Goal: Task Accomplishment & Management: Use online tool/utility

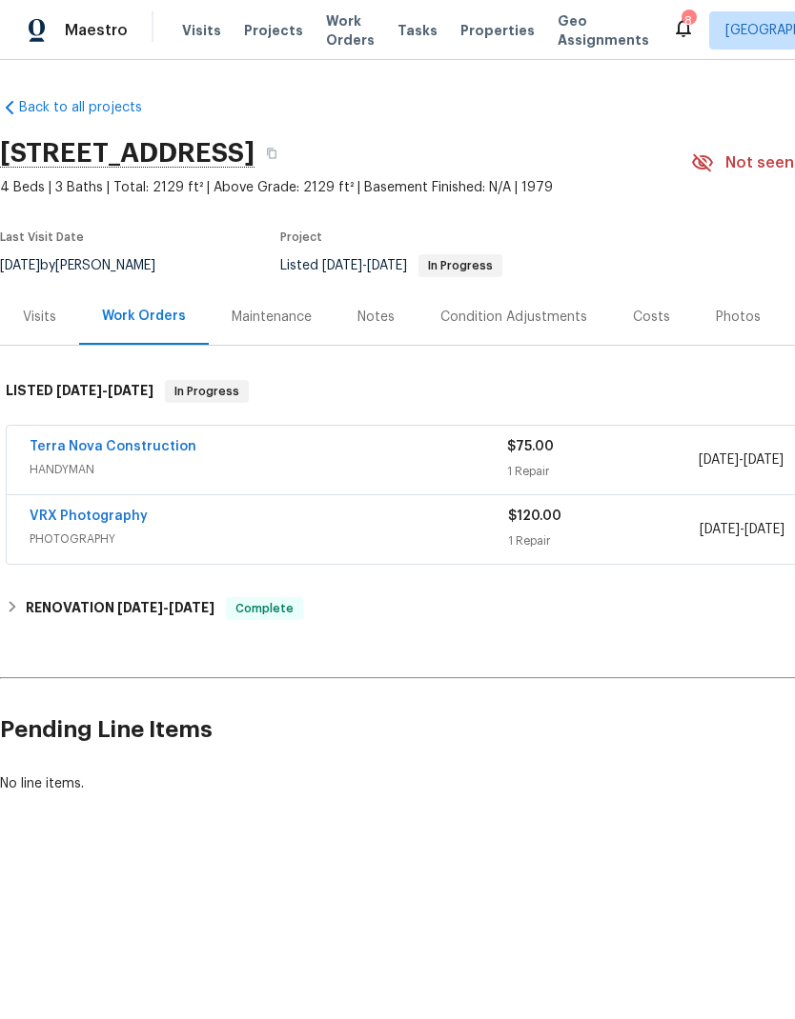
click at [158, 452] on link "Terra Nova Construction" at bounding box center [113, 446] width 167 height 13
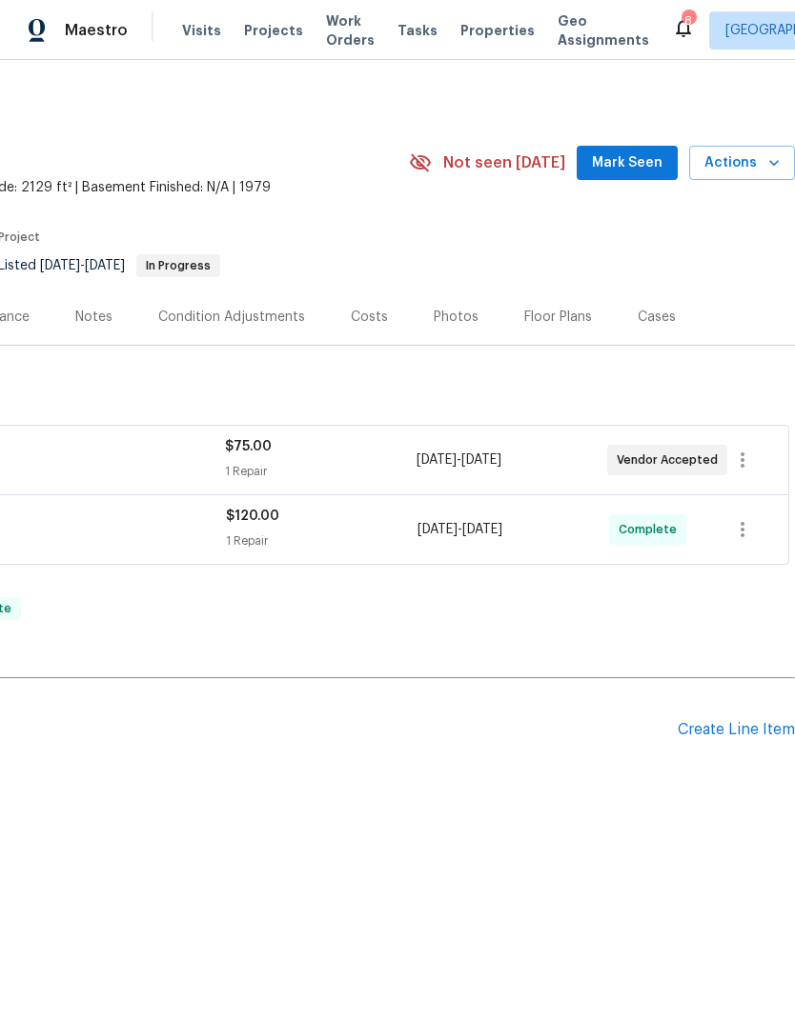
scroll to position [0, 282]
click at [700, 722] on div "Create Line Item" at bounding box center [735, 730] width 117 height 18
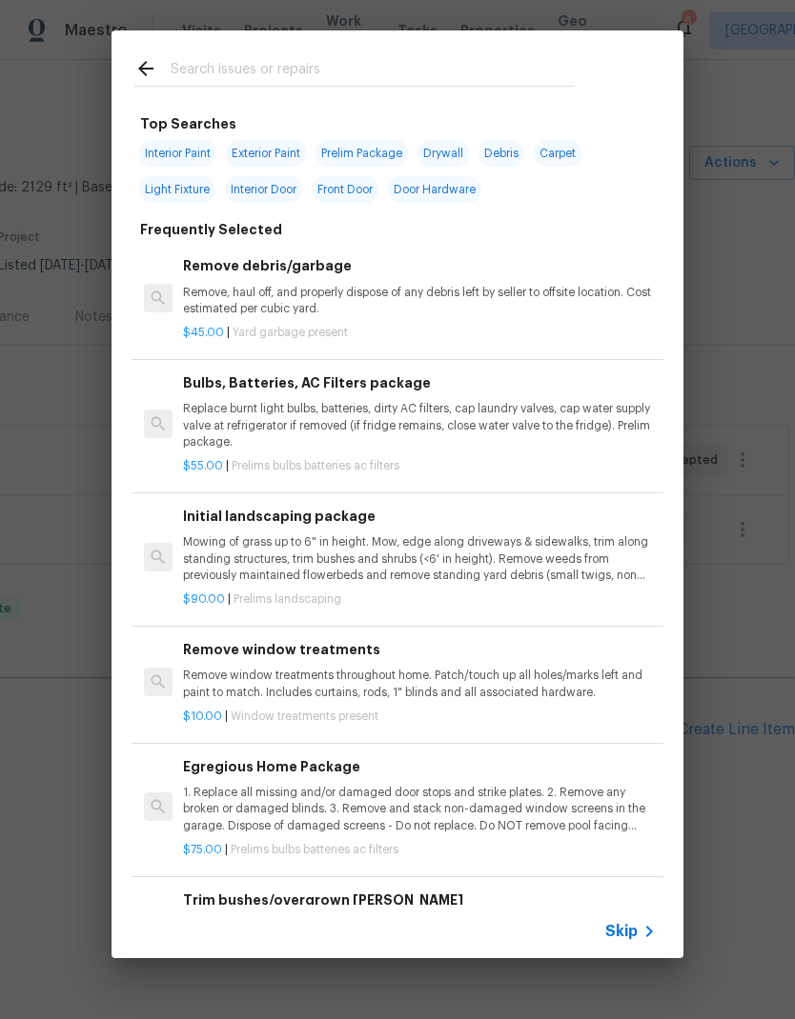
click at [247, 67] on input "text" at bounding box center [373, 71] width 404 height 29
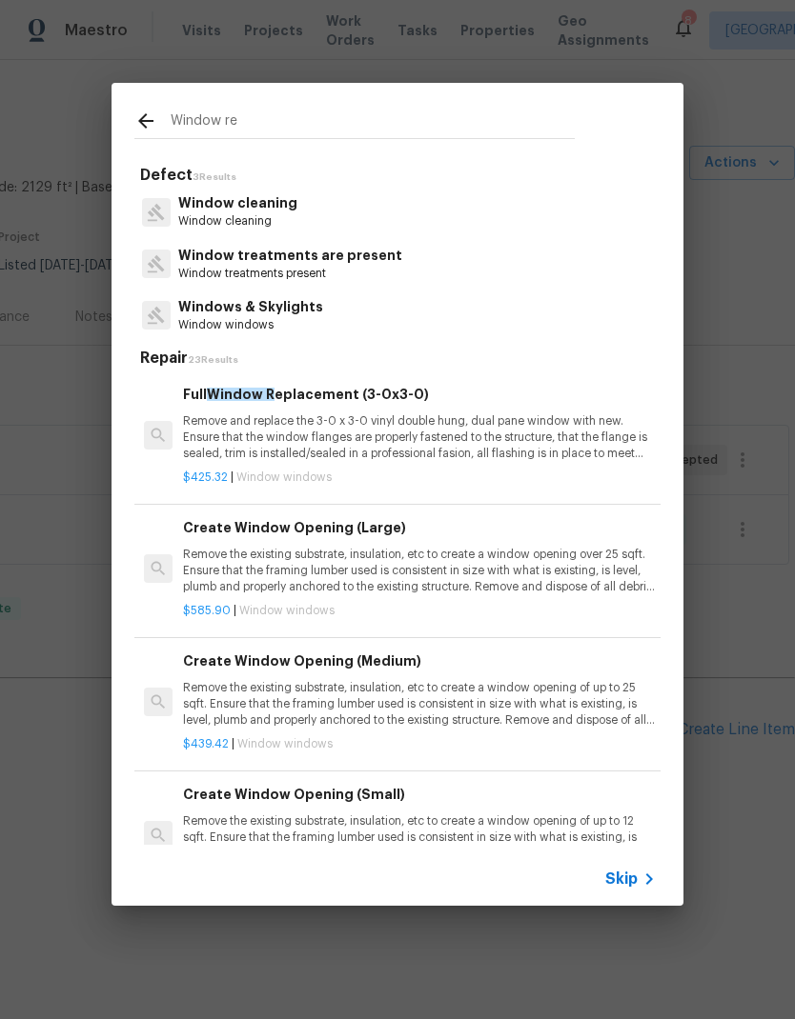
type input "Window rep"
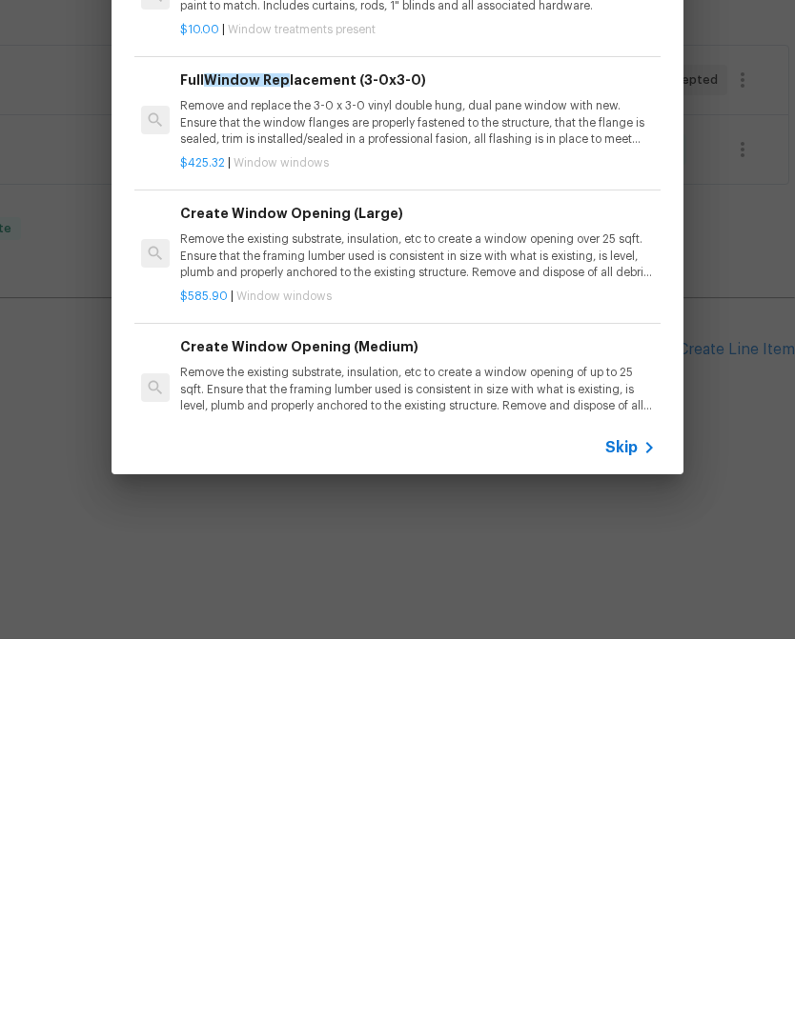
scroll to position [0, 3]
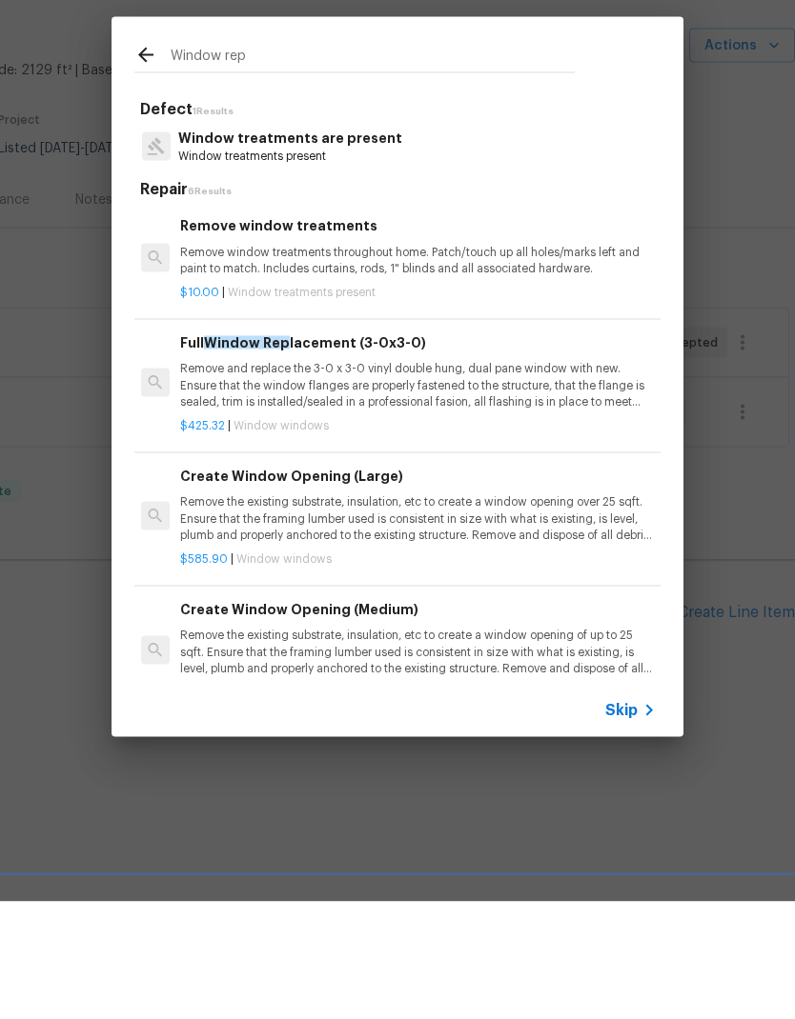
click at [509, 478] on p "Remove and replace the 3-0 x 3-0 vinyl double hung, dual pane window with new. …" at bounding box center [416, 502] width 473 height 49
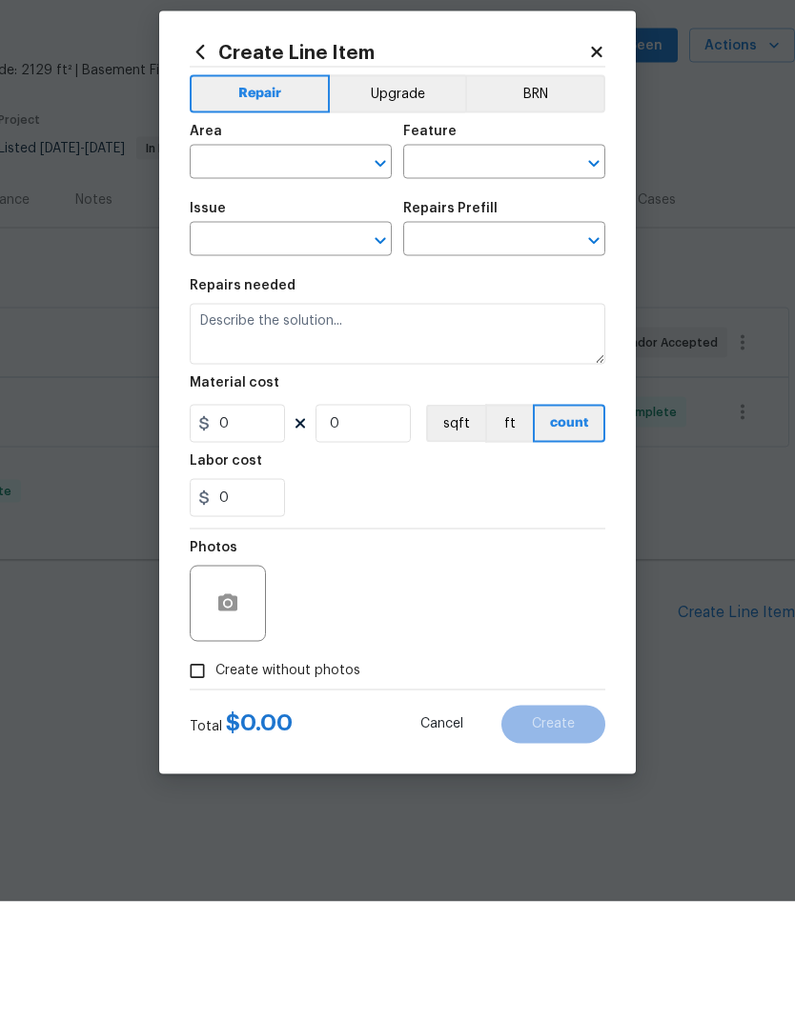
type input "Windows & Skylights"
type input "Full Window Replacement (3-0x3-0) $425.32"
type textarea "Remove and replace the 3-0 x 3-0 vinyl double hung, dual pane window with new. …"
type input "425.32"
type input "1"
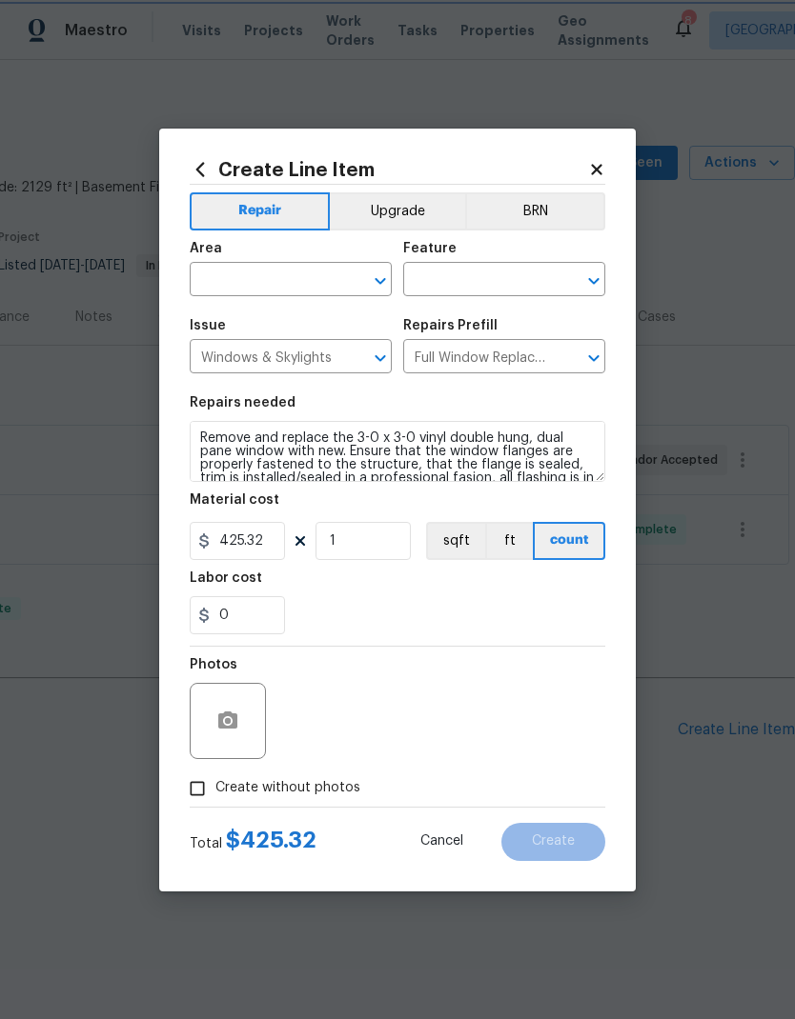
scroll to position [0, 0]
click at [208, 164] on icon at bounding box center [200, 169] width 21 height 21
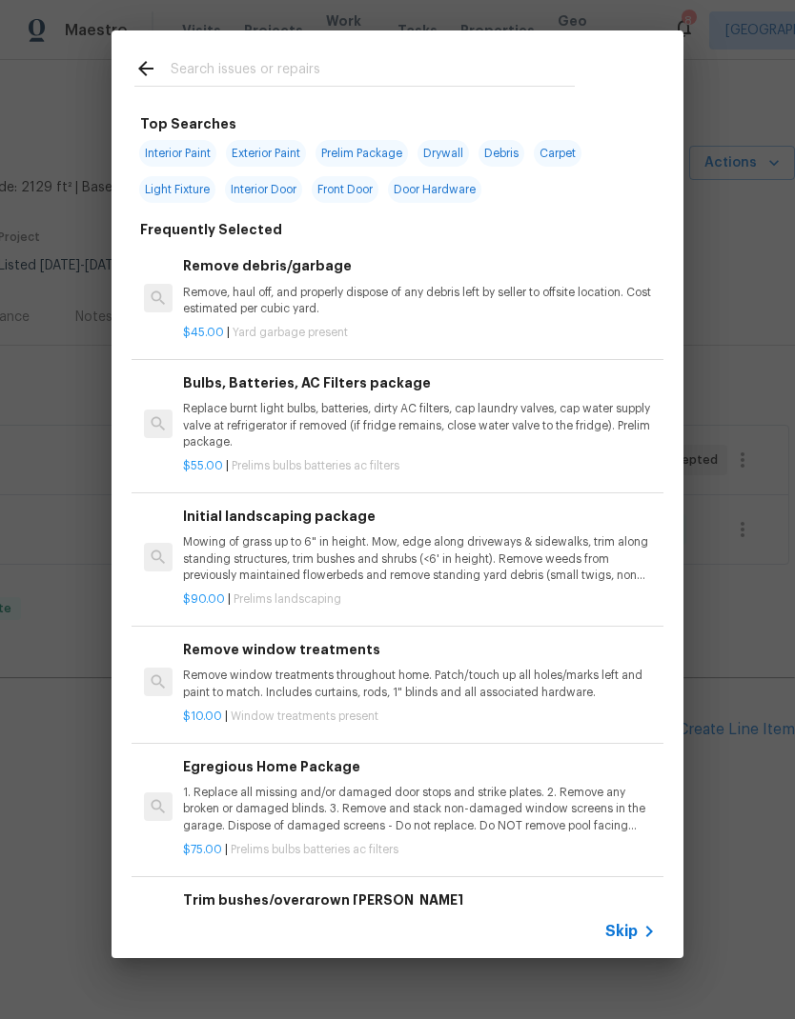
click at [228, 60] on input "text" at bounding box center [373, 71] width 404 height 29
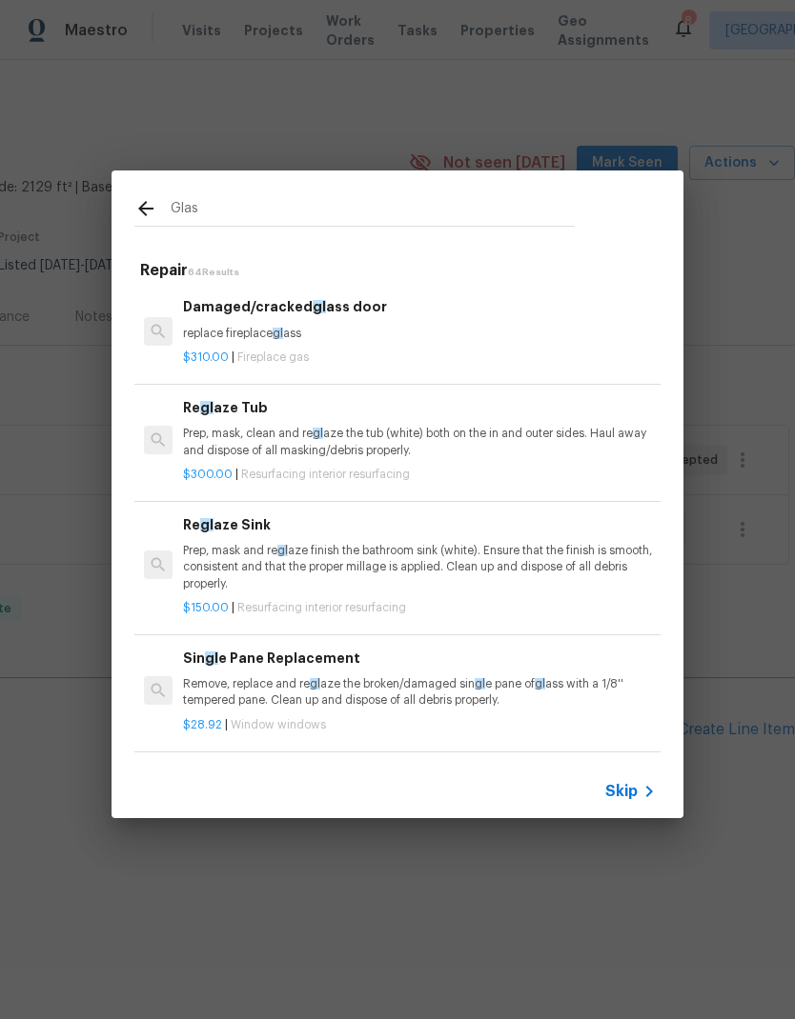
type input "Glass"
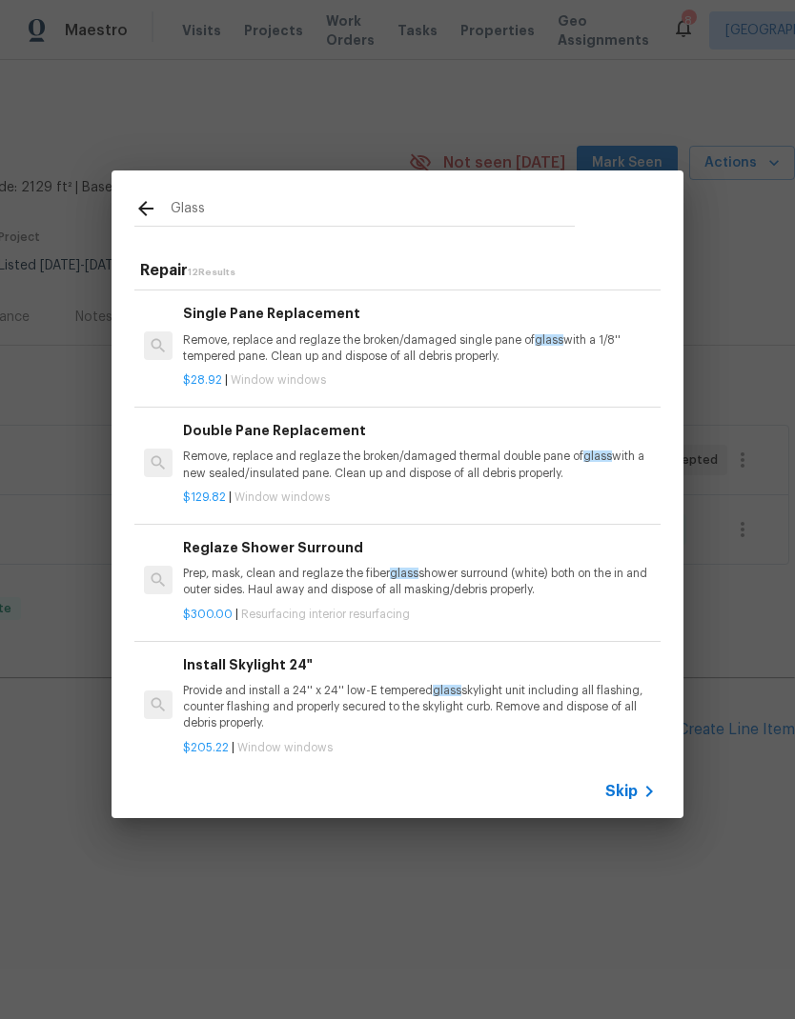
scroll to position [495, 0]
click at [223, 343] on p "Remove, replace and reglaze the broken/damaged single pane of glass with a 1/8'…" at bounding box center [419, 348] width 473 height 32
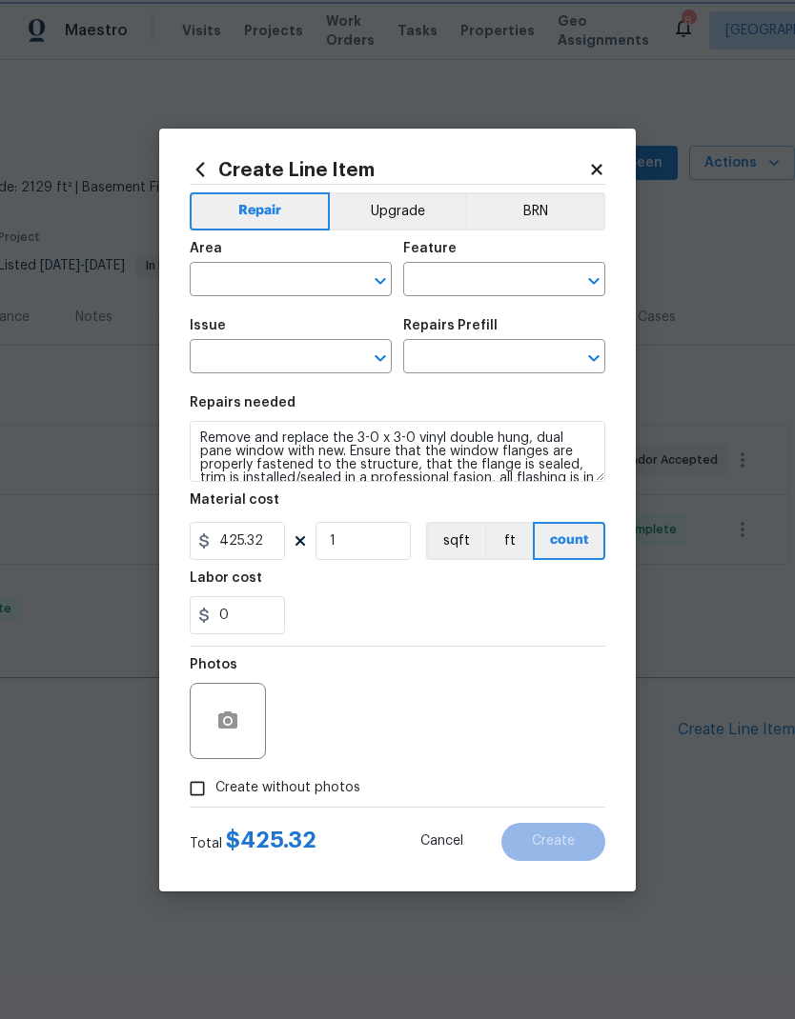
type input "Windows & Skylights"
type input "Single Pane Replacement $28.92"
type textarea "Remove, replace and reglaze the broken/damaged single pane of glass with a 1/8'…"
type input "28.92"
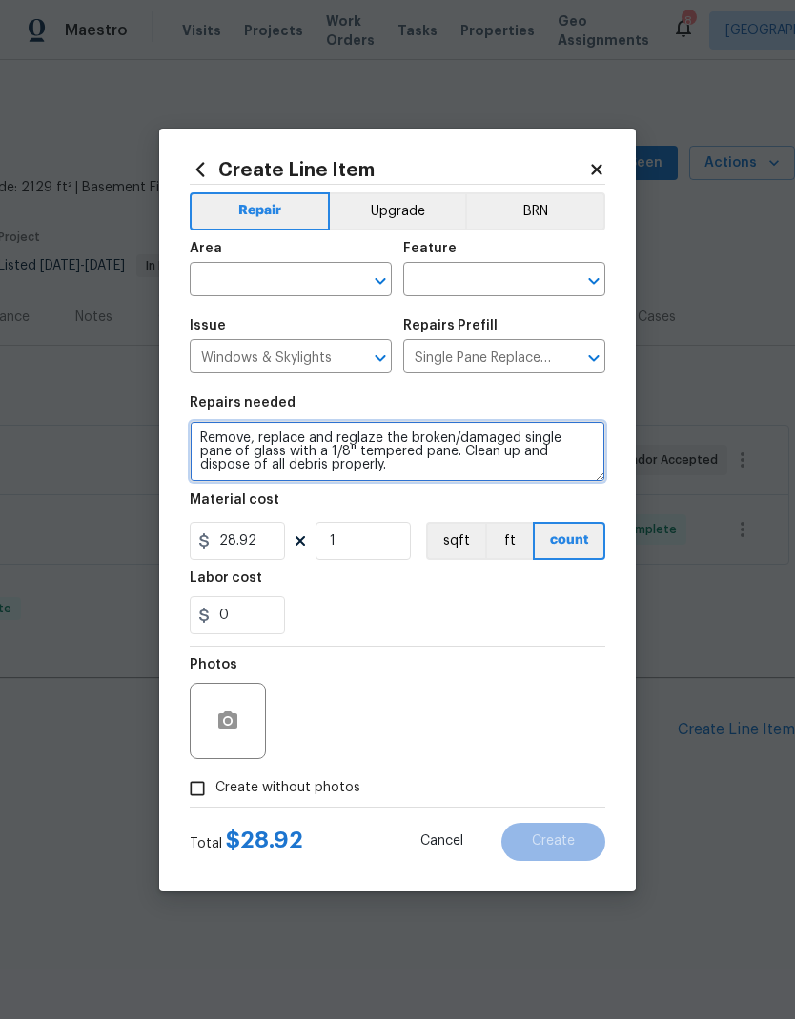
click at [300, 473] on textarea "Remove, replace and reglaze the broken/damaged single pane of glass with a 1/8'…" at bounding box center [397, 451] width 415 height 61
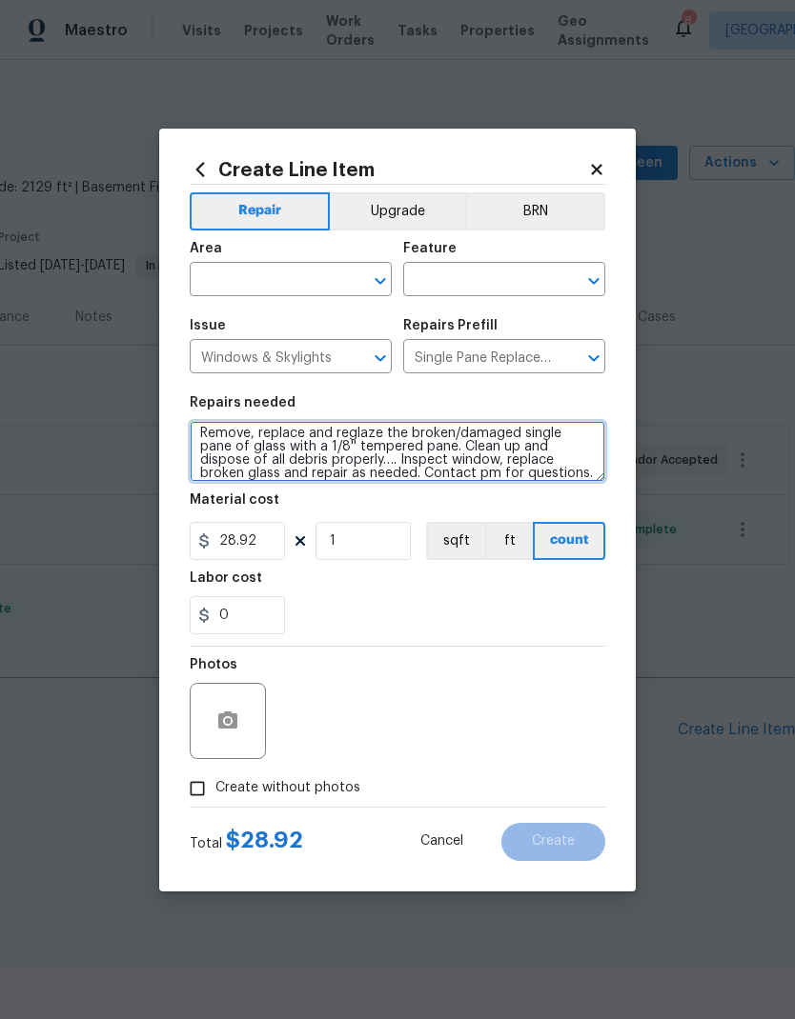
type textarea "Remove, replace and reglaze the broken/damaged single pane of glass with a 1/8'…"
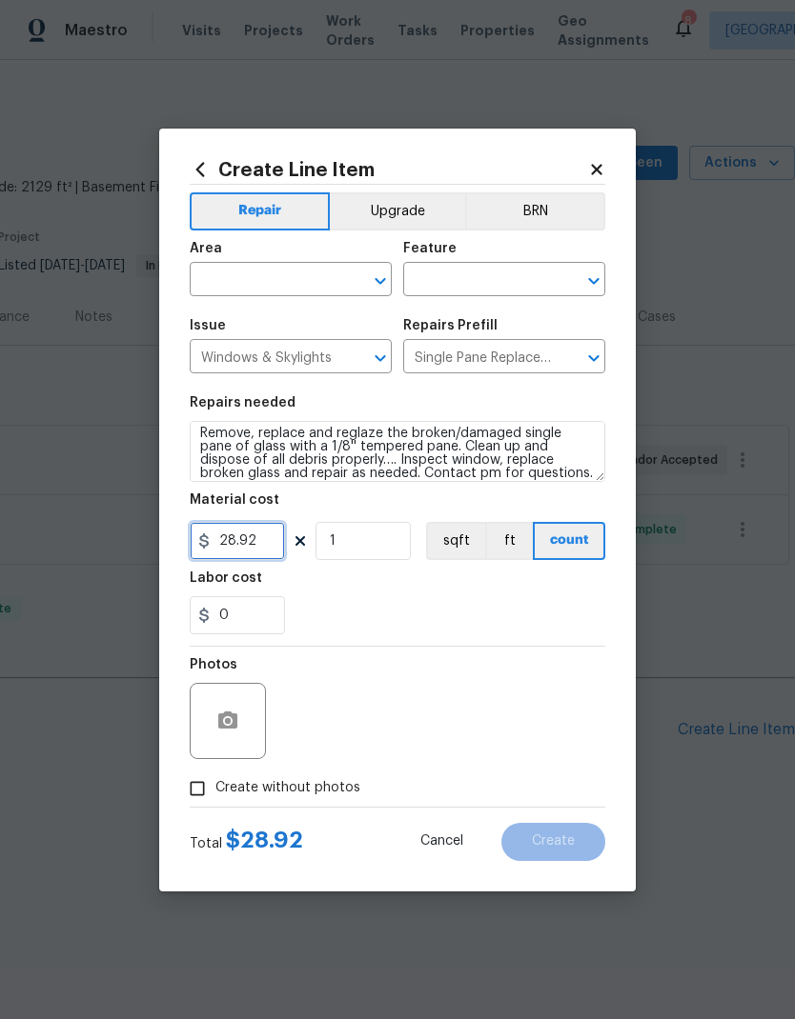
click at [262, 535] on input "28.92" at bounding box center [237, 541] width 95 height 38
type input "300"
click at [283, 257] on div "Area" at bounding box center [291, 254] width 202 height 25
click at [256, 280] on input "text" at bounding box center [264, 282] width 149 height 30
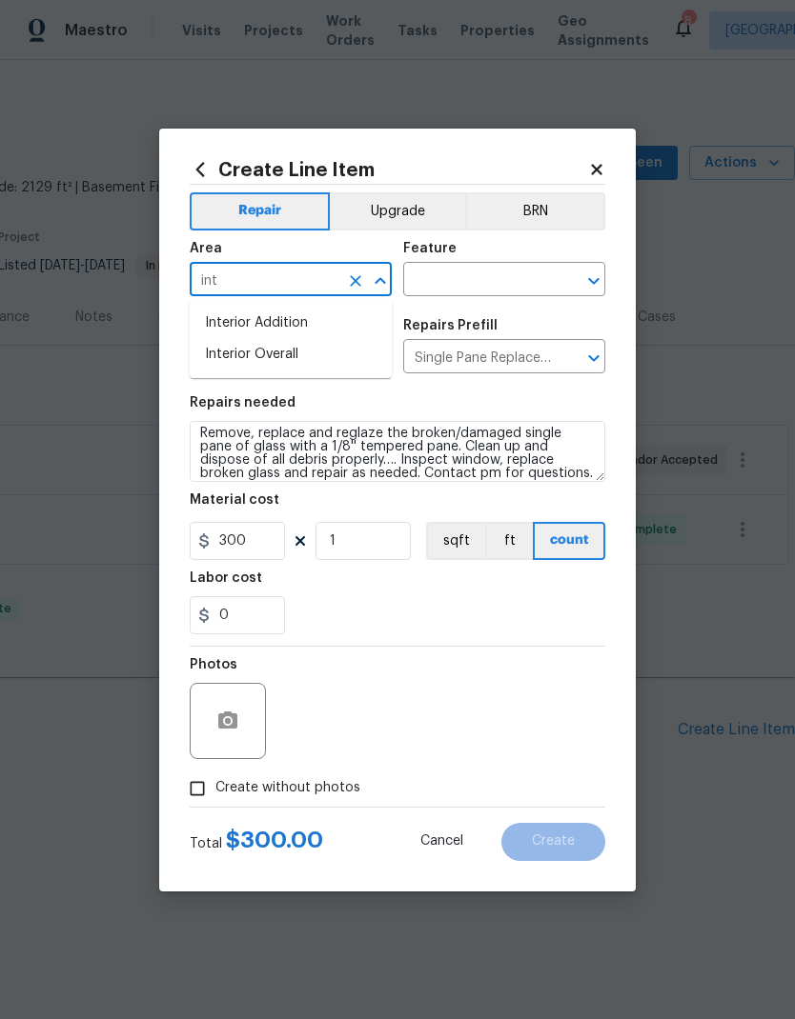
click at [251, 366] on li "Interior Overall" at bounding box center [291, 354] width 202 height 31
type input "Interior Overall"
click at [458, 280] on input "text" at bounding box center [477, 282] width 149 height 30
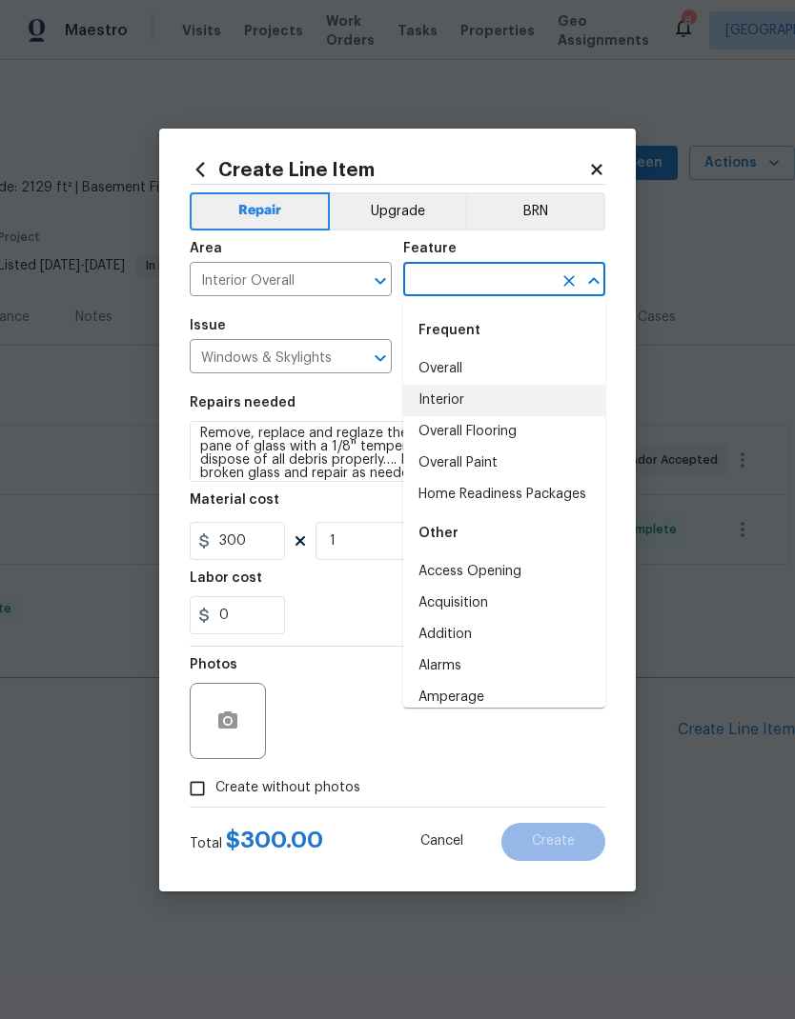
click at [445, 402] on li "Interior" at bounding box center [504, 400] width 202 height 31
type input "Interior"
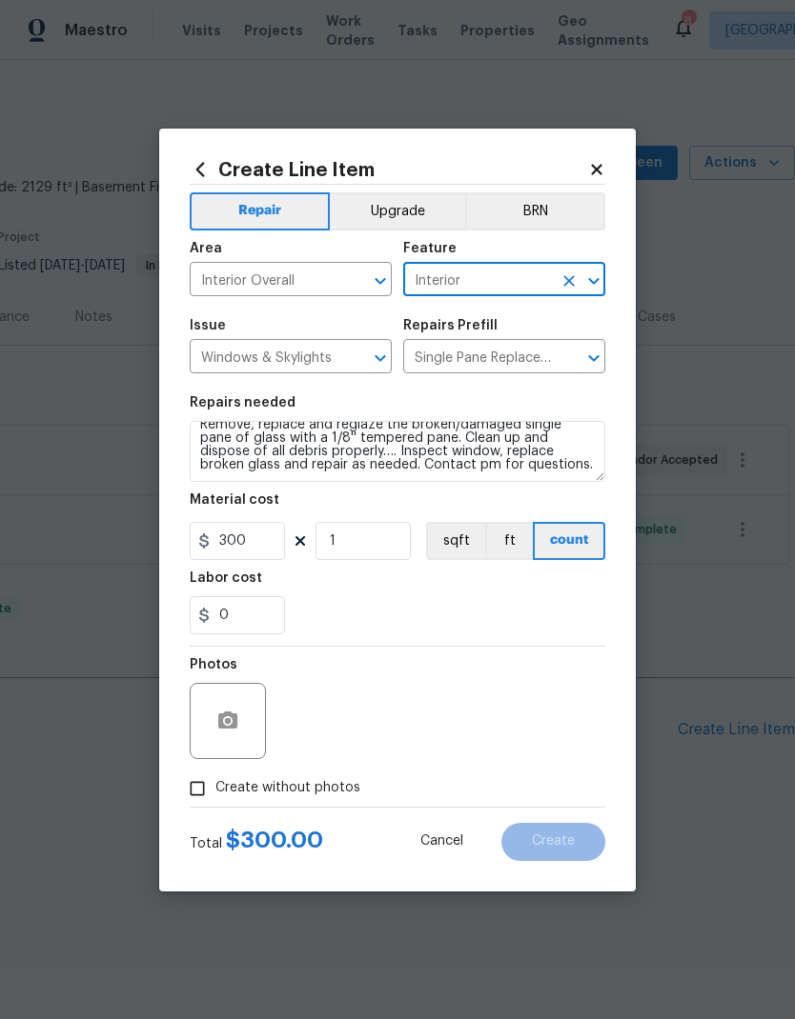
scroll to position [13, 0]
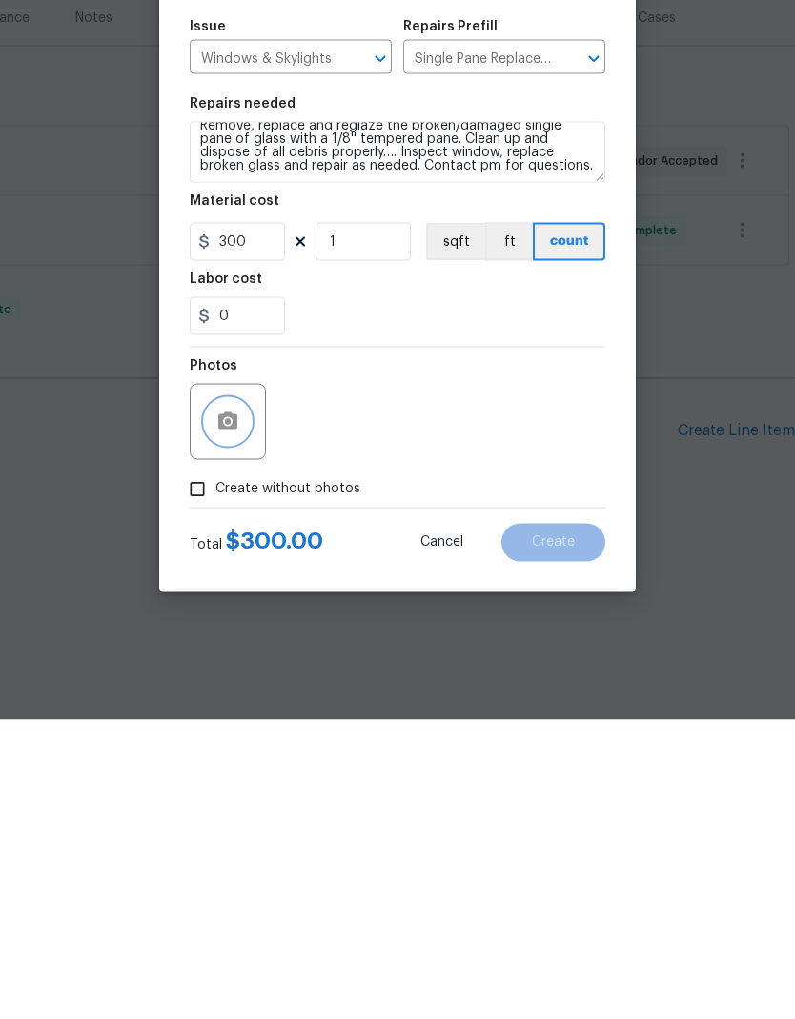
click at [236, 712] on icon "button" at bounding box center [227, 720] width 19 height 17
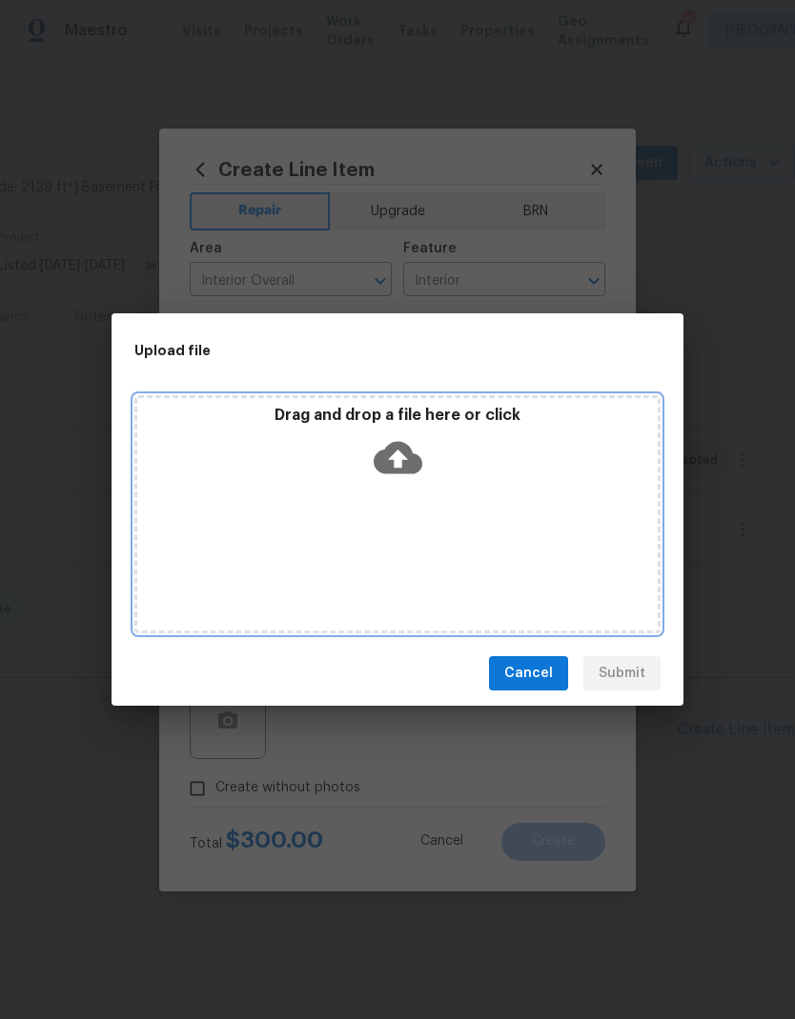
click at [403, 467] on icon at bounding box center [397, 458] width 49 height 32
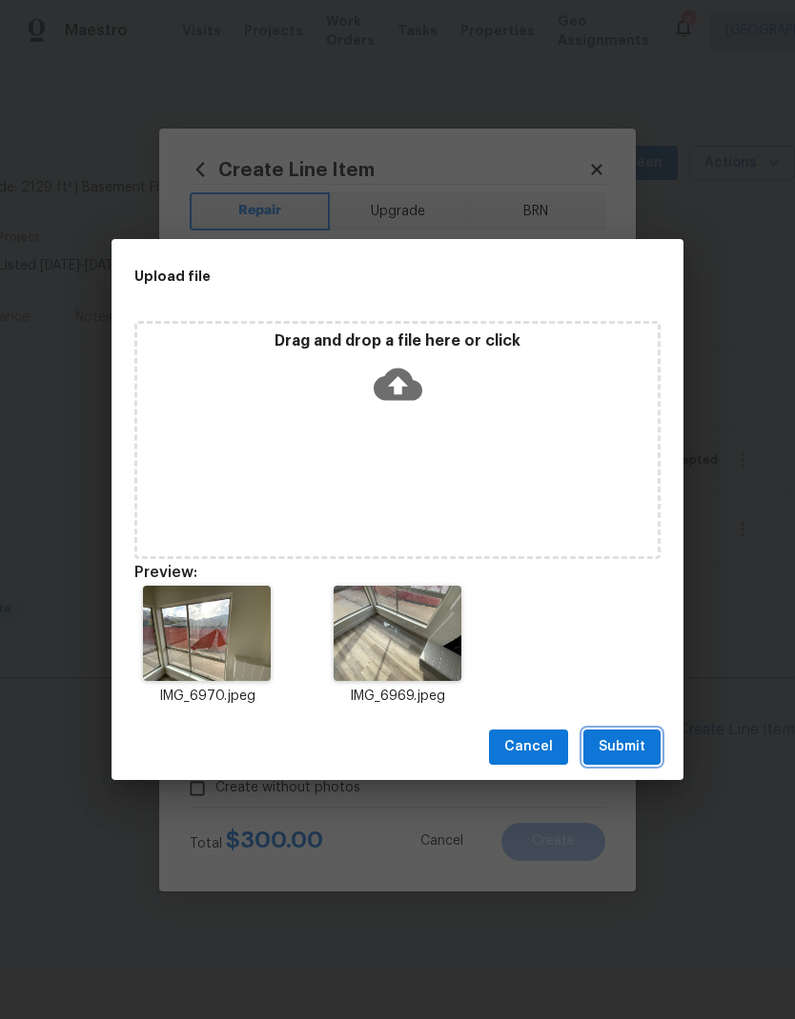
click at [621, 745] on span "Submit" at bounding box center [621, 748] width 47 height 24
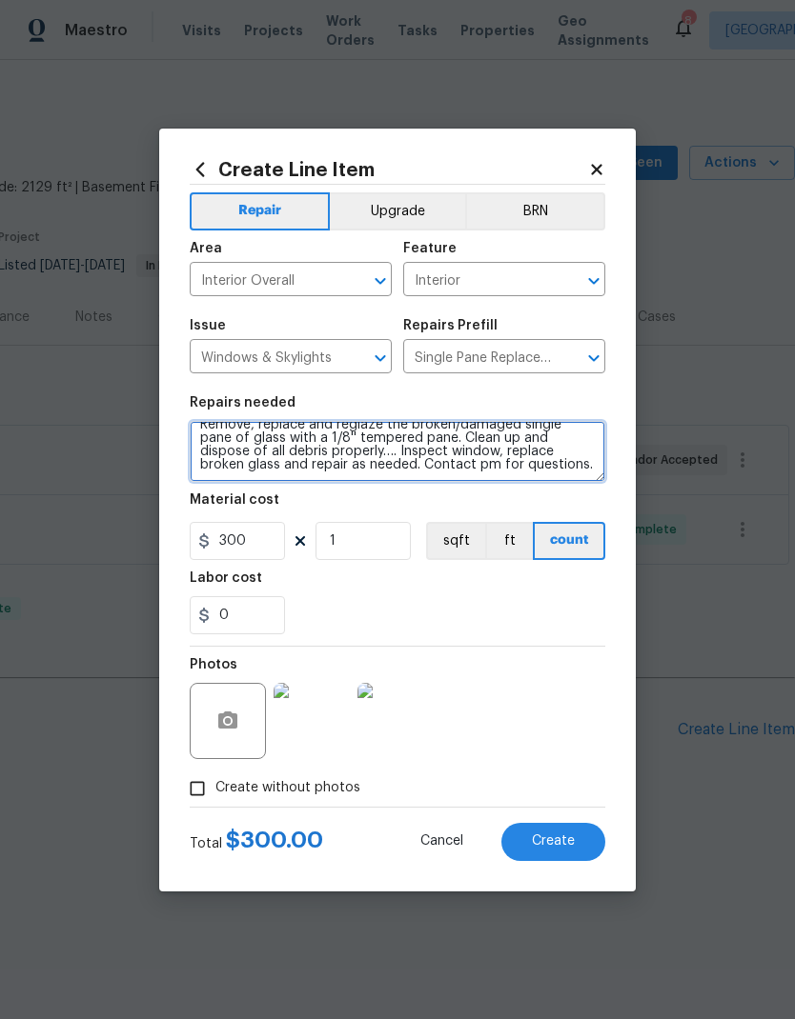
click at [526, 481] on textarea "Remove, replace and reglaze the broken/damaged single pane of glass with a 1/8'…" at bounding box center [397, 451] width 415 height 61
type textarea "Remove, replace and reglaze the broken/damaged single pane of glass with a 1/8'…"
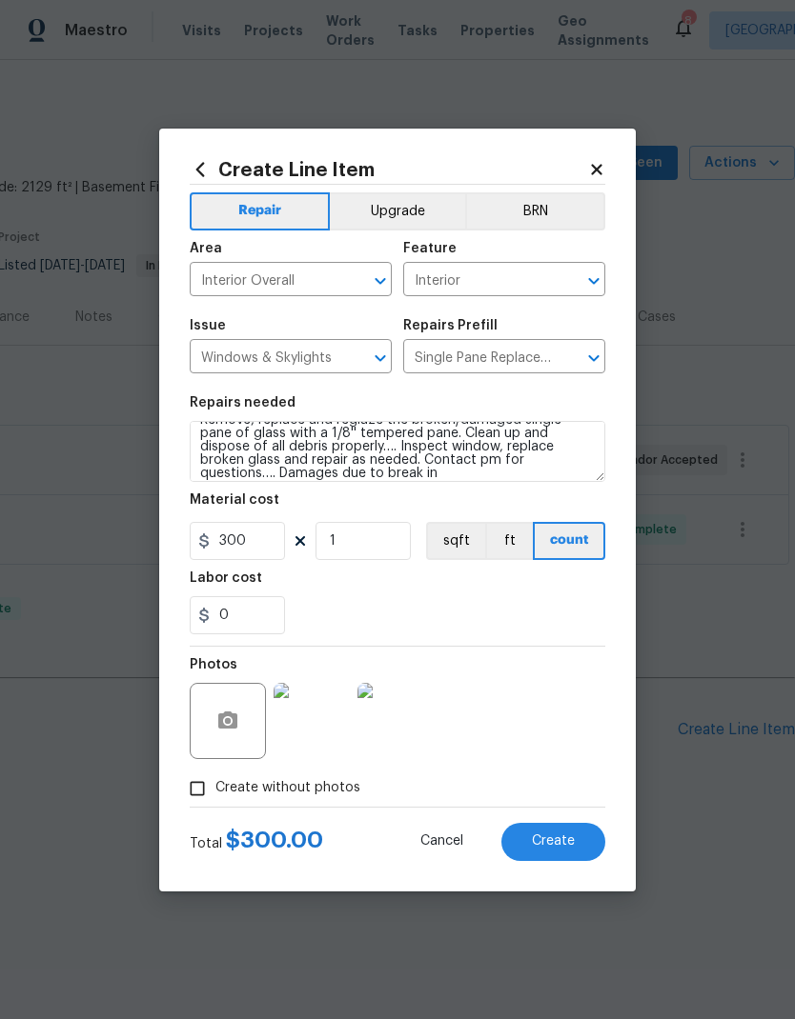
click at [438, 605] on div "0" at bounding box center [397, 615] width 415 height 38
click at [564, 853] on button "Create" at bounding box center [553, 842] width 104 height 38
type input "0"
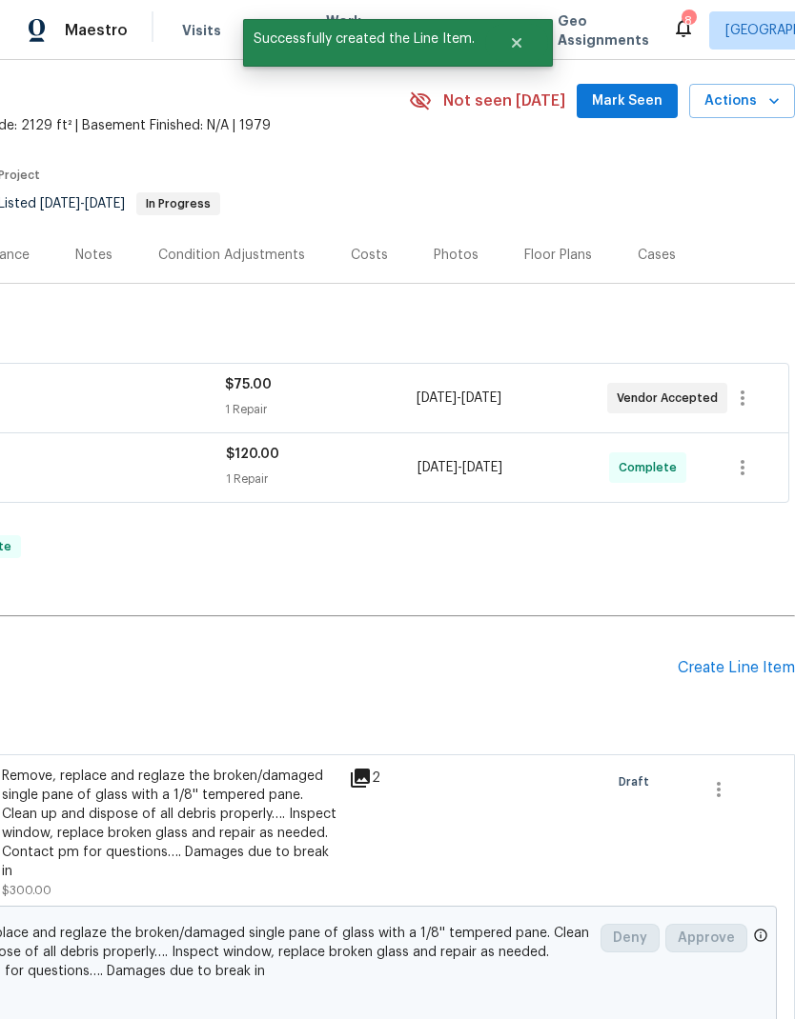
scroll to position [63, 282]
click at [715, 665] on div "Create Line Item" at bounding box center [735, 667] width 117 height 18
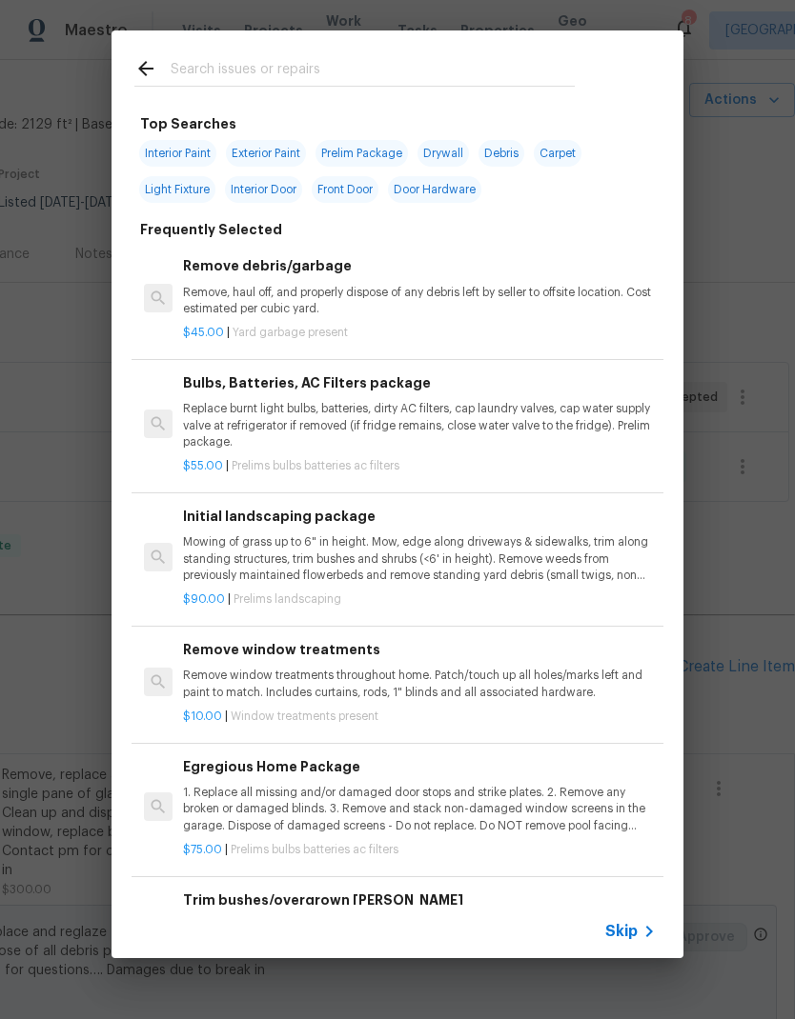
click at [235, 59] on input "text" at bounding box center [373, 71] width 404 height 29
type input "Light"
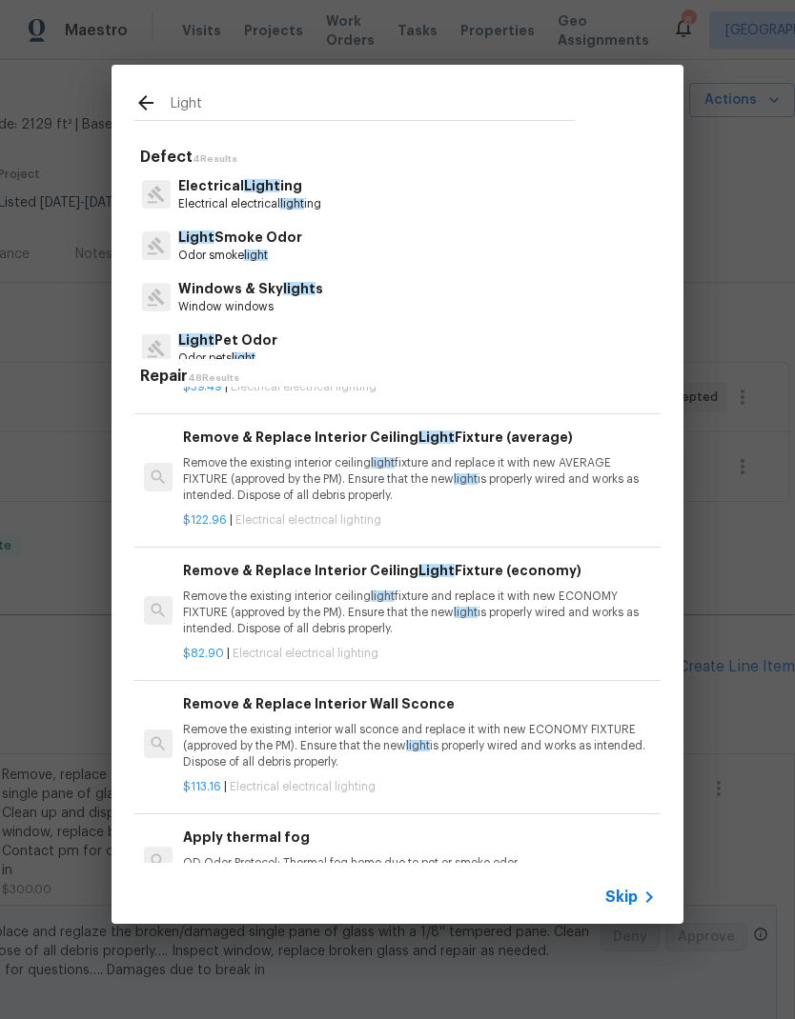
scroll to position [1392, 0]
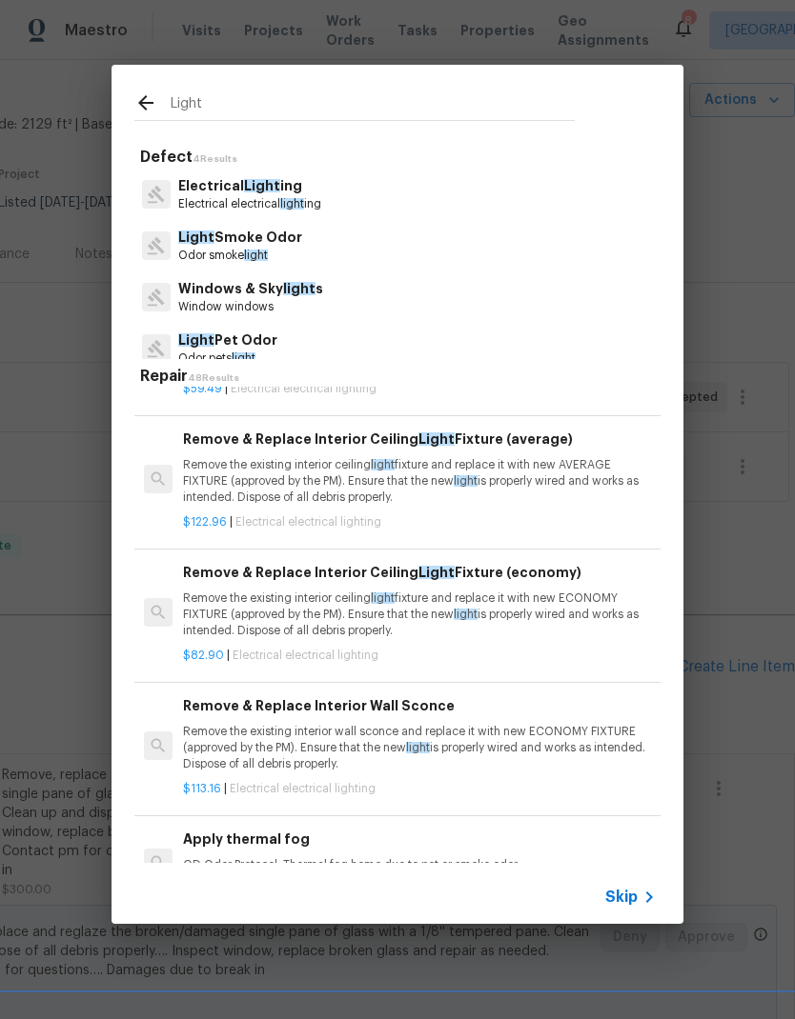
click at [250, 477] on p "Remove the existing interior ceiling light fixture and replace it with new AVER…" at bounding box center [419, 481] width 473 height 49
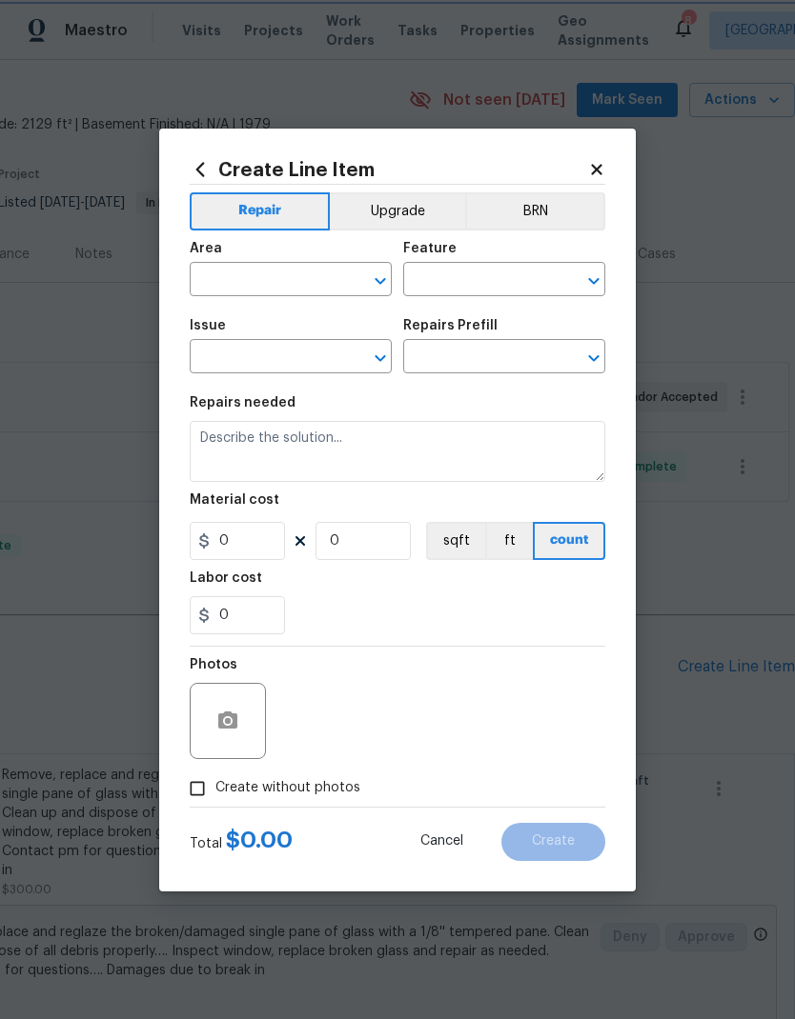
type input "Electrical Lighting"
type input "Remove & Replace Interior Ceiling Light Fixture (average) $122.96"
type textarea "Remove the existing interior ceiling light fixture and replace it with new AVER…"
type input "122.96"
type input "1"
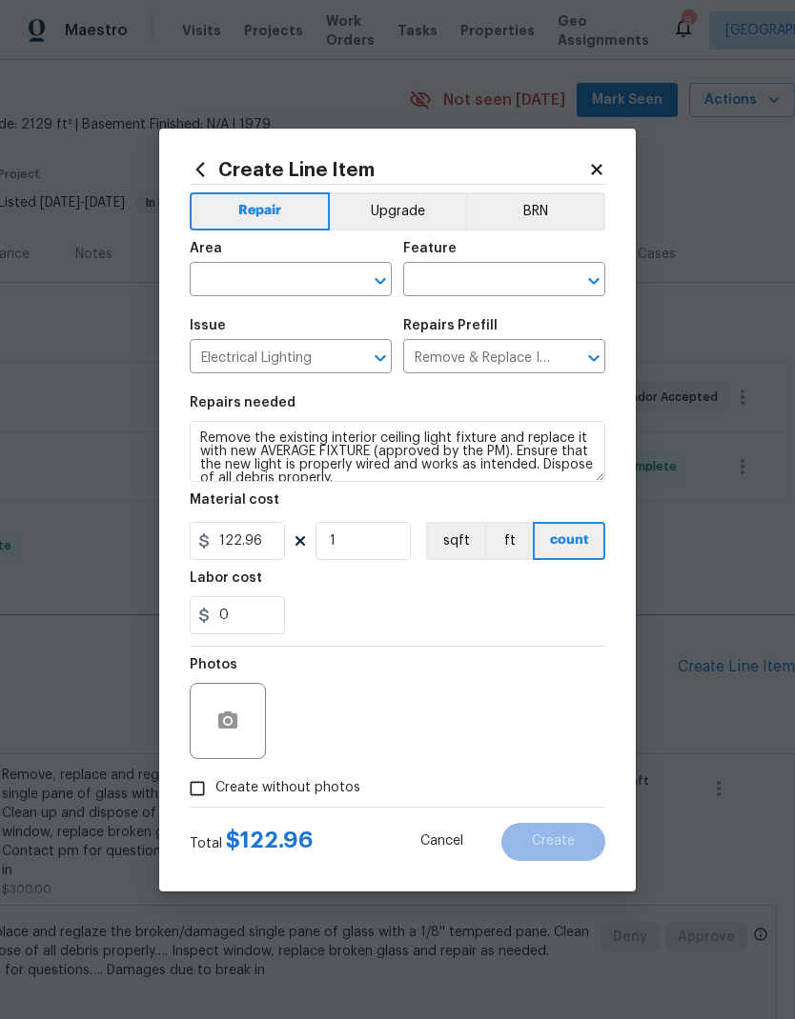
click at [246, 267] on input "text" at bounding box center [264, 282] width 149 height 30
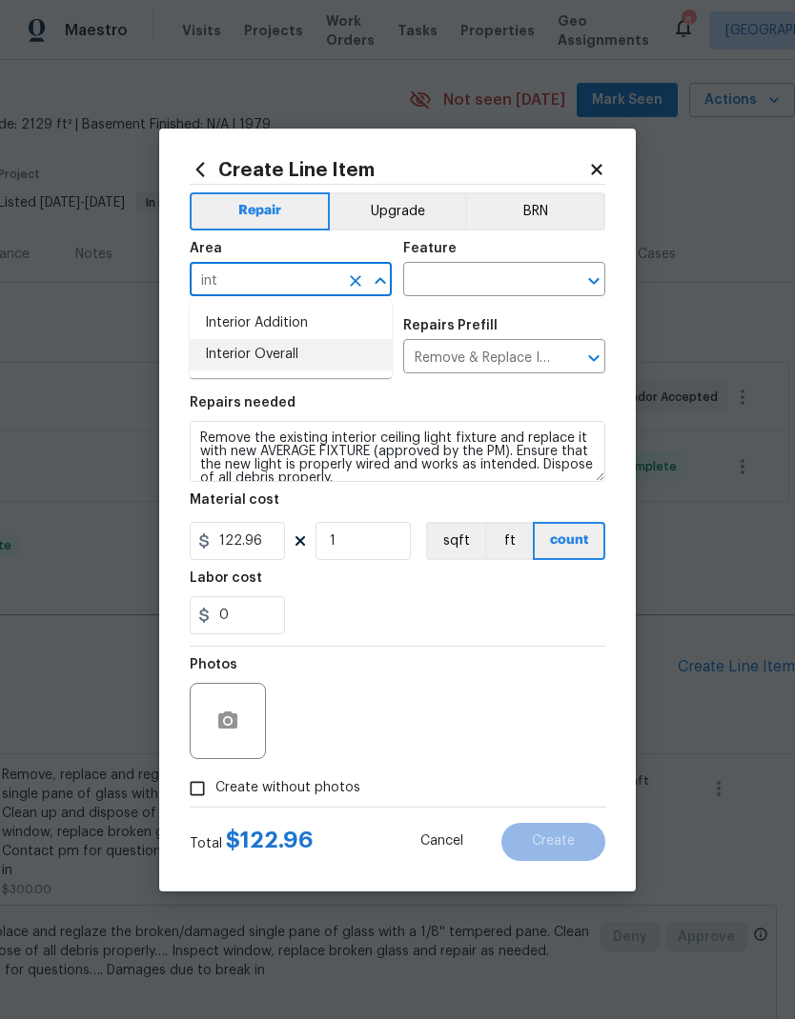
click at [241, 352] on li "Interior Overall" at bounding box center [291, 354] width 202 height 31
click at [242, 323] on li "Interior Overall" at bounding box center [291, 323] width 202 height 31
type input "Interior Overall"
click at [463, 272] on input "text" at bounding box center [477, 282] width 149 height 30
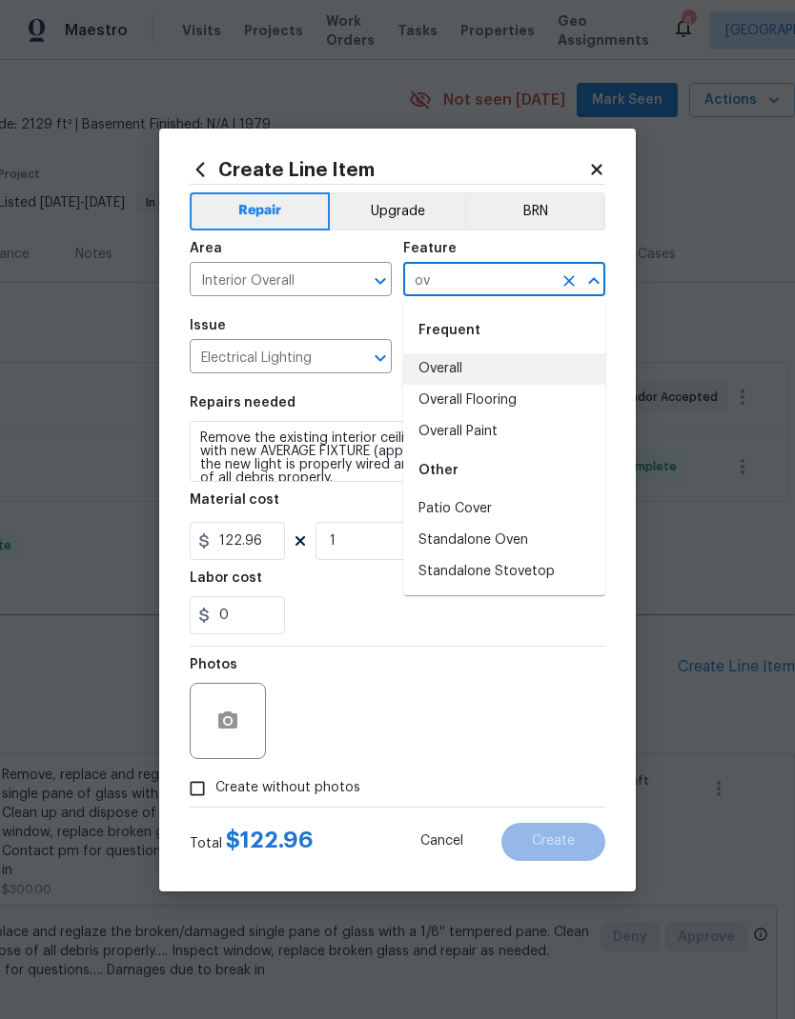
click at [434, 365] on li "Overall" at bounding box center [504, 368] width 202 height 31
type input "Overall"
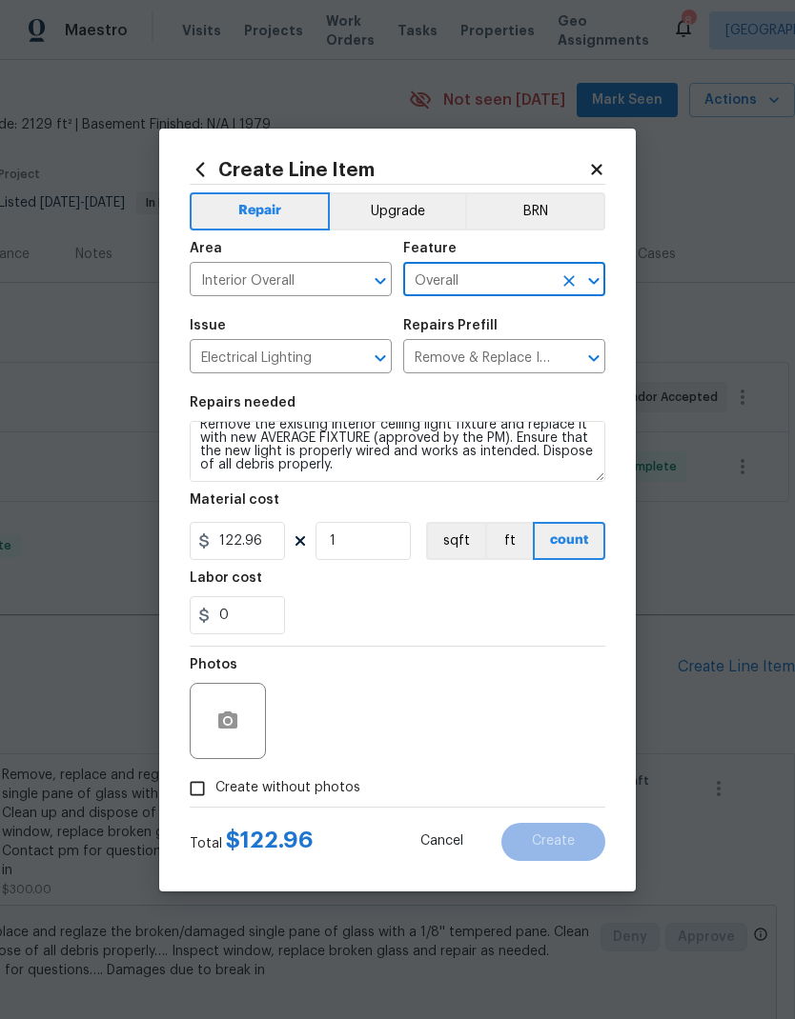
scroll to position [13, 0]
click at [397, 458] on textarea "Remove the existing interior ceiling light fixture and replace it with new AVER…" at bounding box center [397, 451] width 415 height 61
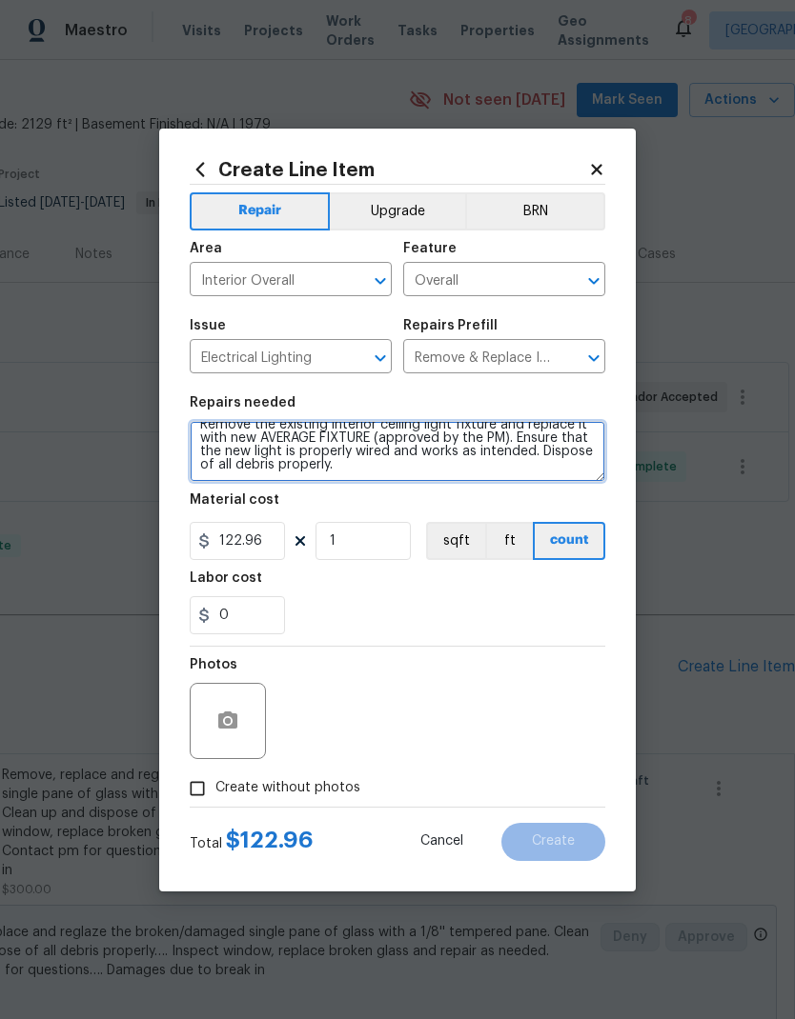
click at [330, 477] on textarea "Remove the existing interior ceiling light fixture and replace it with new AVER…" at bounding box center [397, 451] width 415 height 61
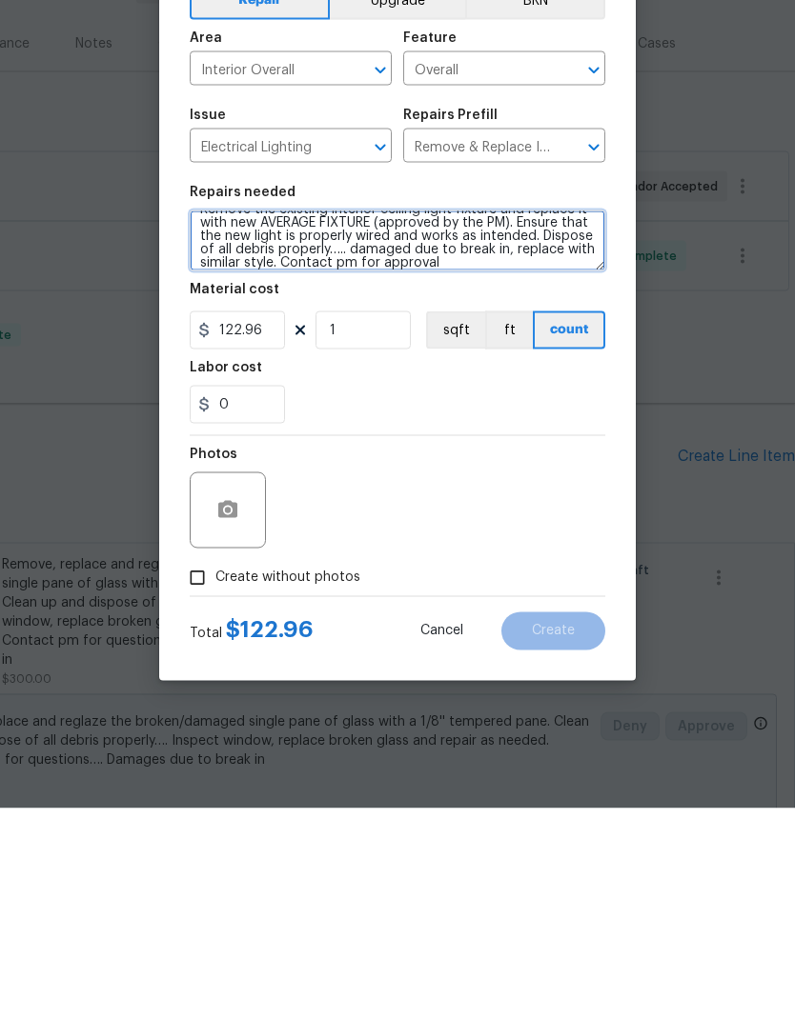
type textarea "Remove the existing interior ceiling light fixture and replace it with new AVER…"
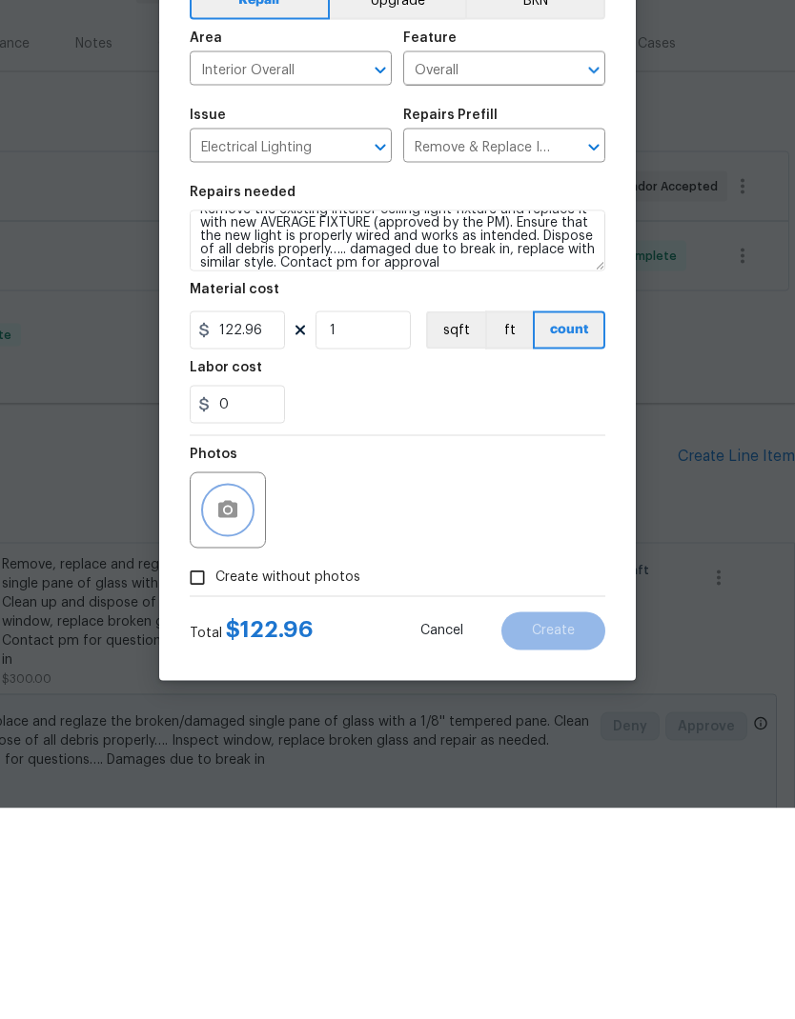
click at [245, 698] on button "button" at bounding box center [228, 721] width 46 height 46
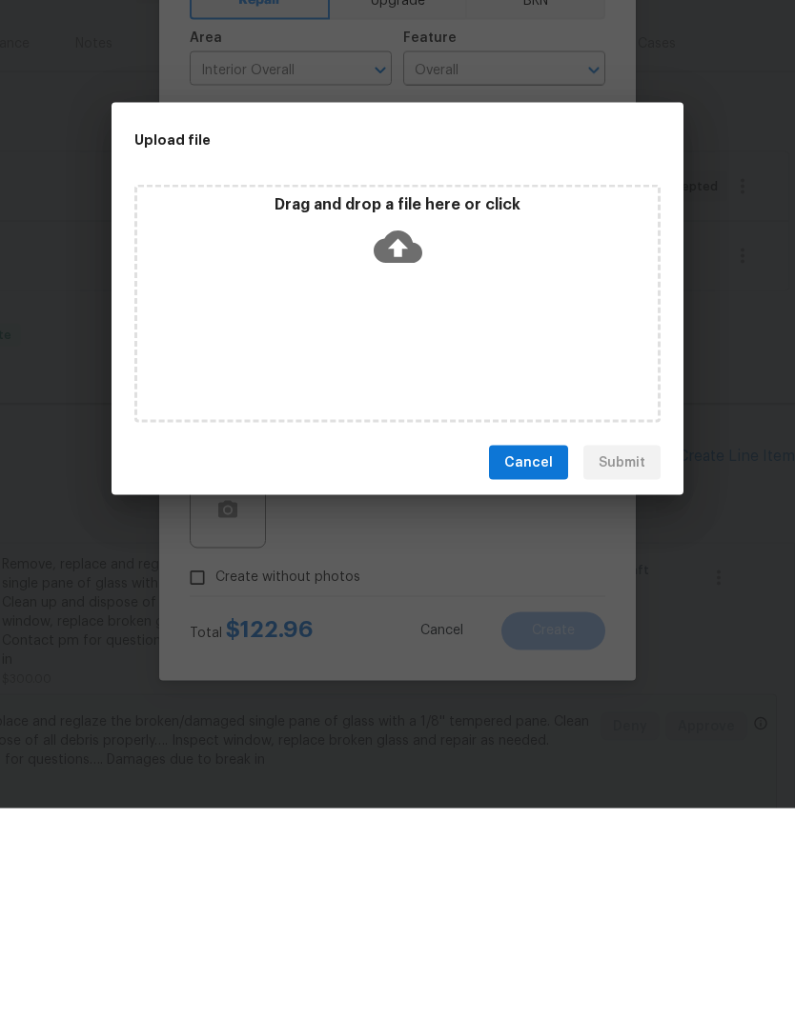
scroll to position [76, 0]
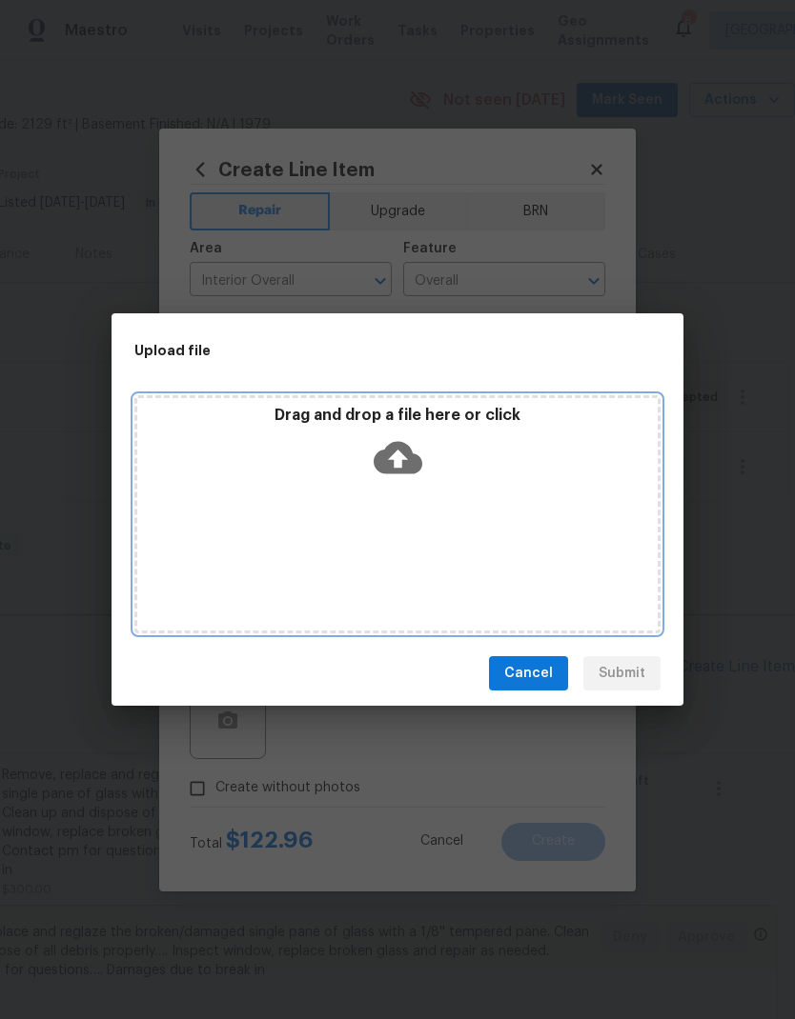
click at [378, 463] on icon at bounding box center [397, 458] width 49 height 32
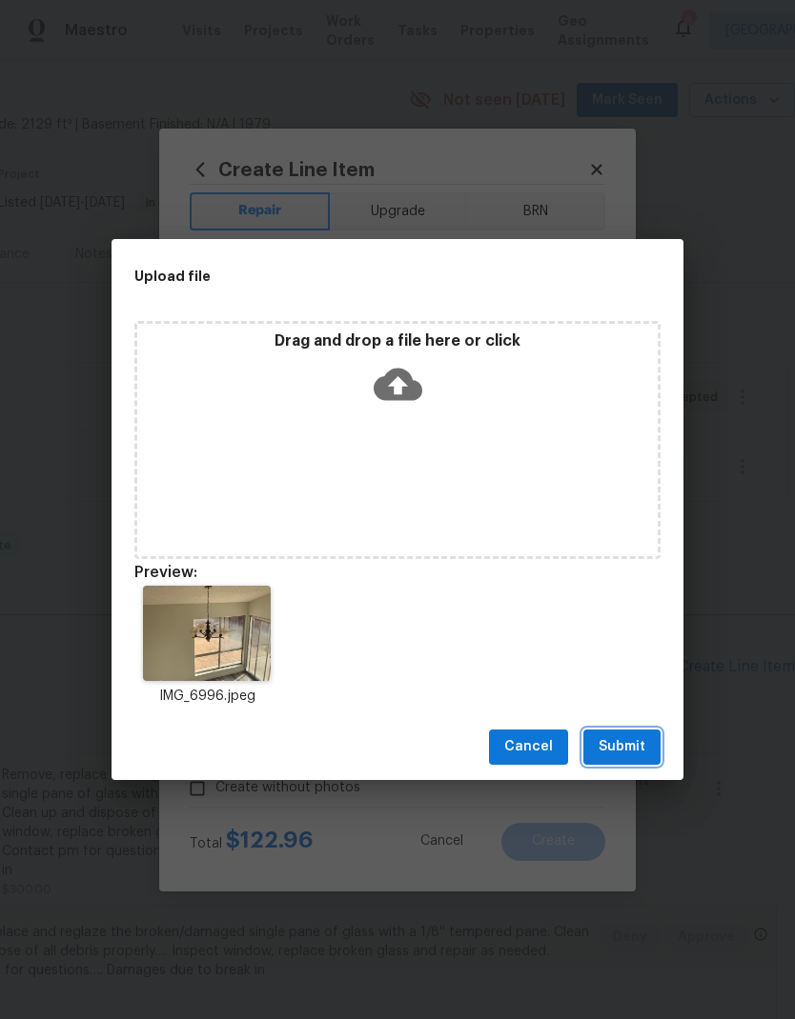
click at [616, 743] on span "Submit" at bounding box center [621, 748] width 47 height 24
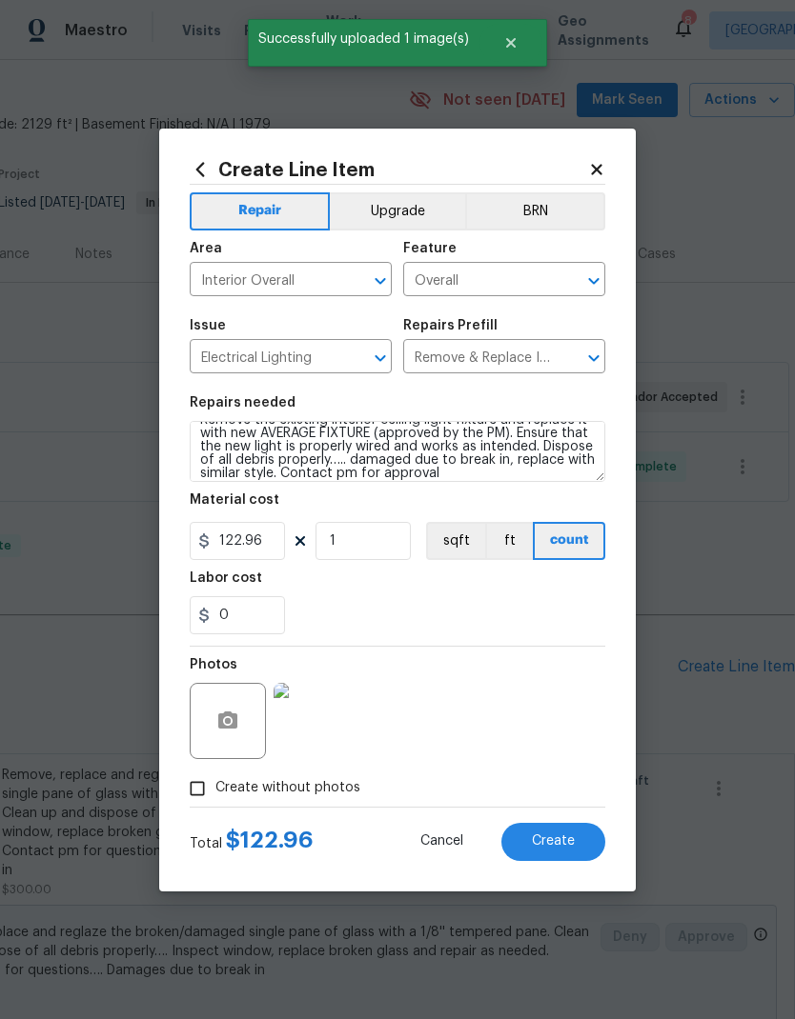
click at [536, 833] on button "Create" at bounding box center [553, 842] width 104 height 38
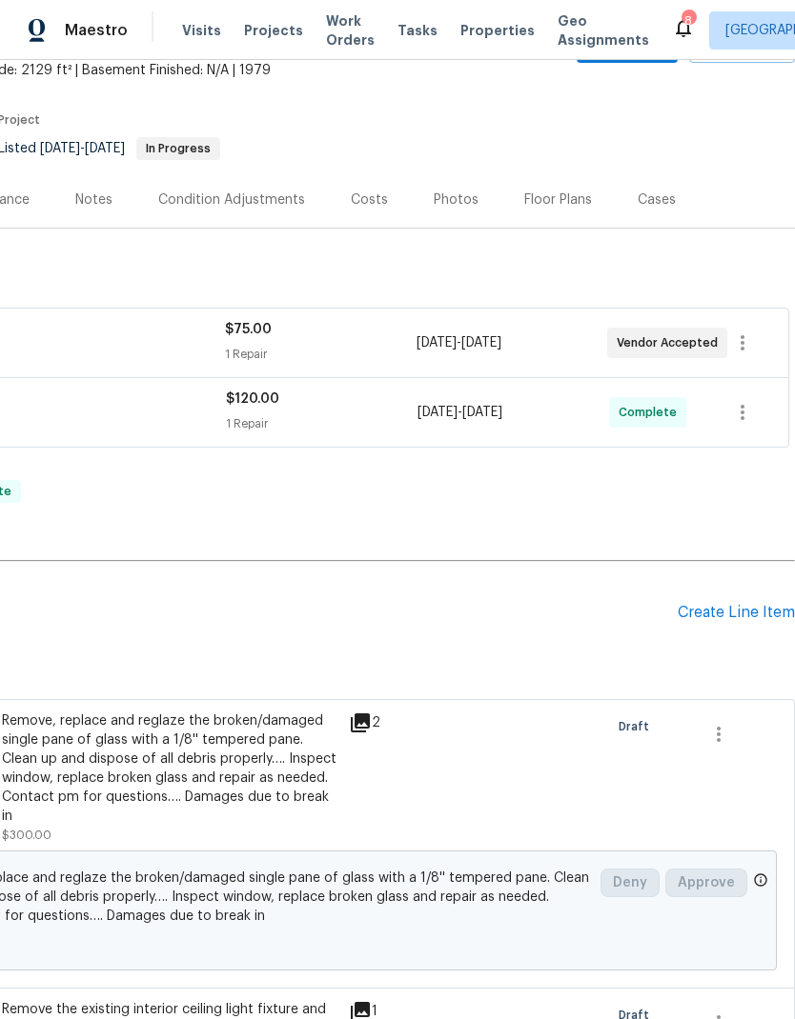
scroll to position [117, 282]
click at [704, 604] on div "Create Line Item" at bounding box center [735, 613] width 117 height 18
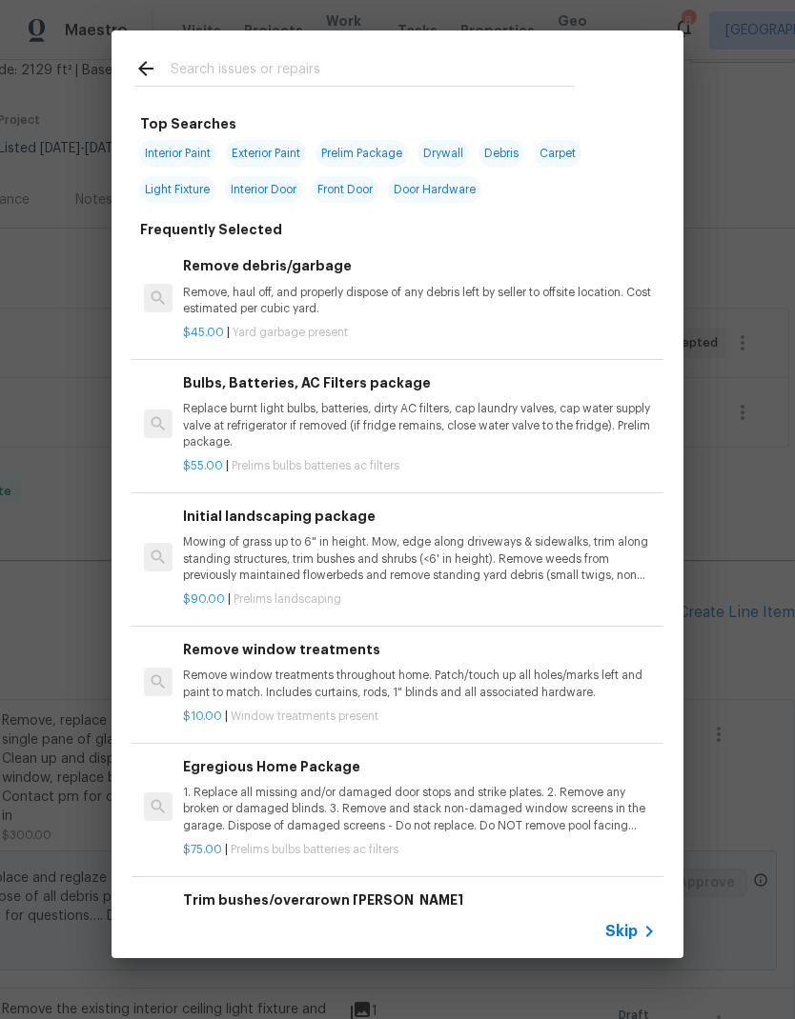
click at [248, 50] on div at bounding box center [354, 67] width 486 height 75
click at [282, 70] on input "text" at bounding box center [373, 71] width 404 height 29
type input "Clean"
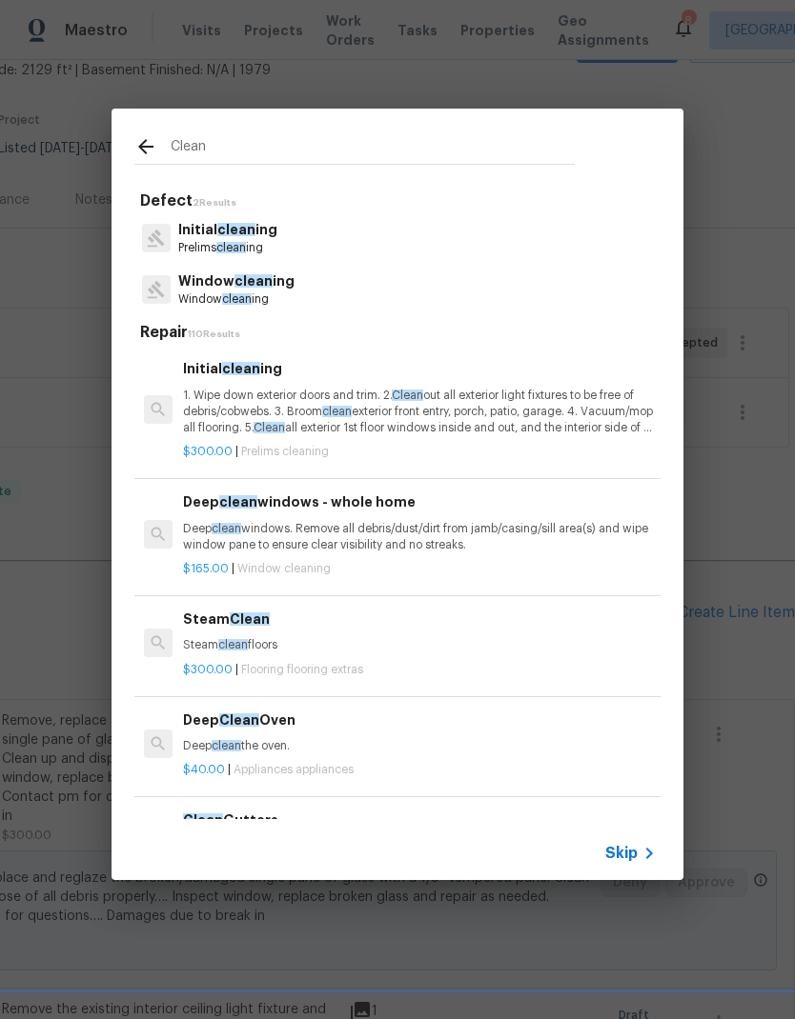
click at [246, 391] on p "1. Wipe down exterior doors and trim. 2. Clean out all exterior light fixtures …" at bounding box center [419, 412] width 473 height 49
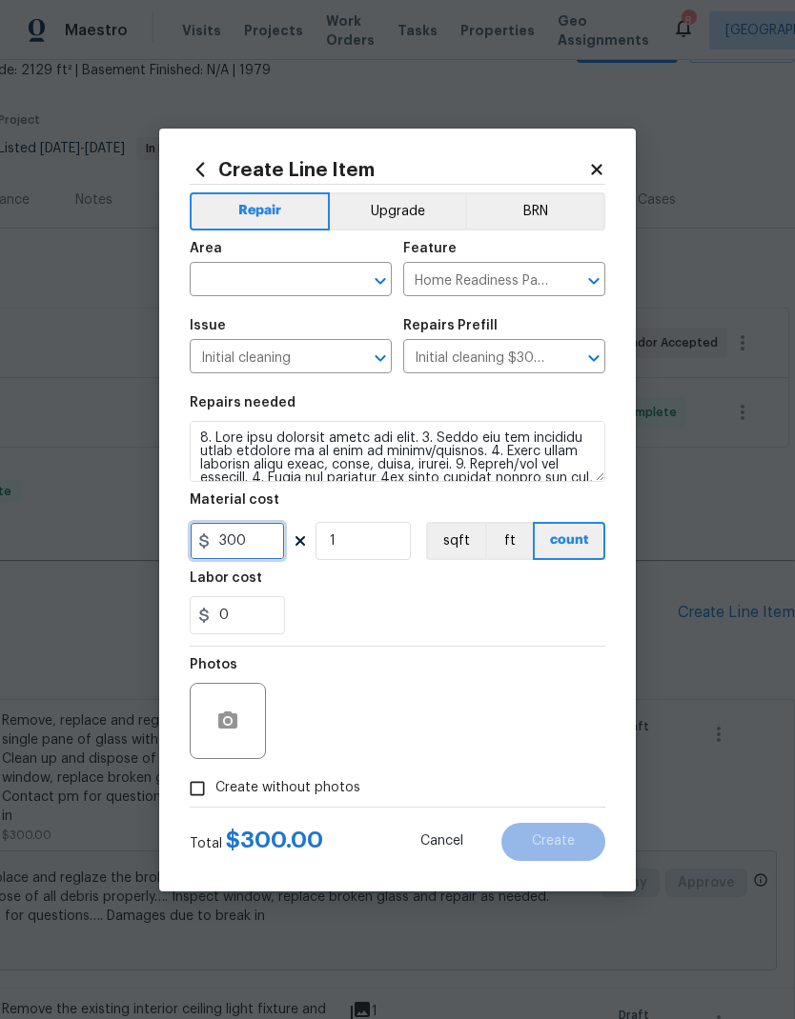
click at [246, 535] on input "300" at bounding box center [237, 541] width 95 height 38
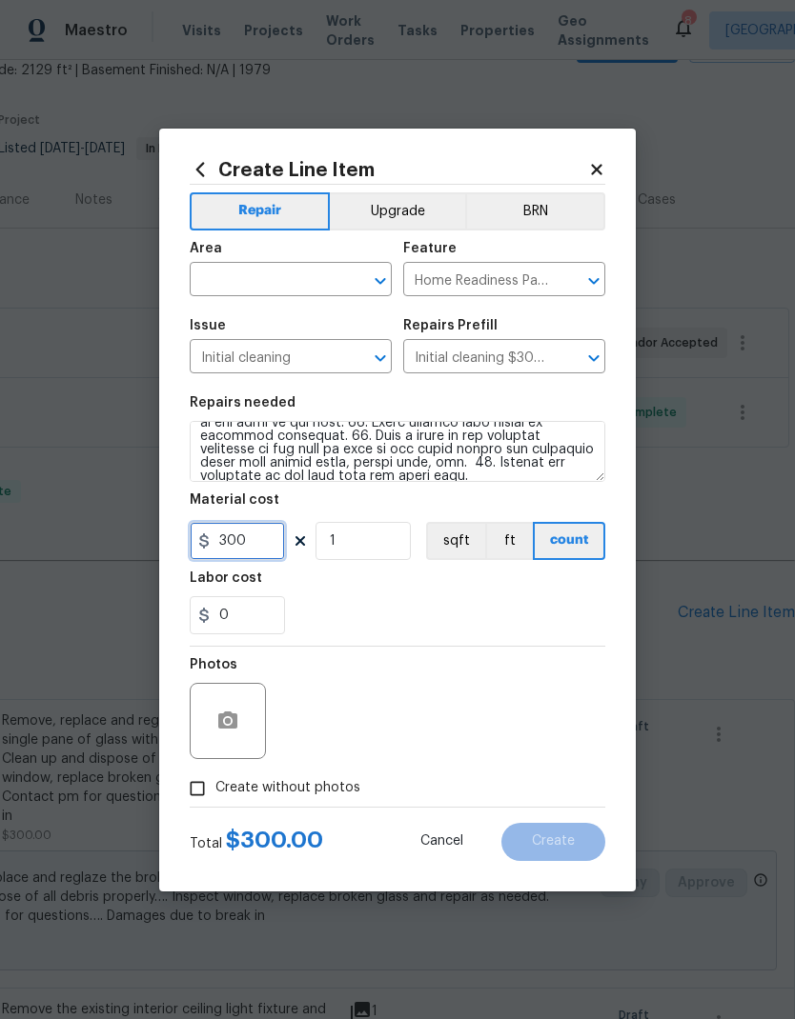
scroll to position [253, 0]
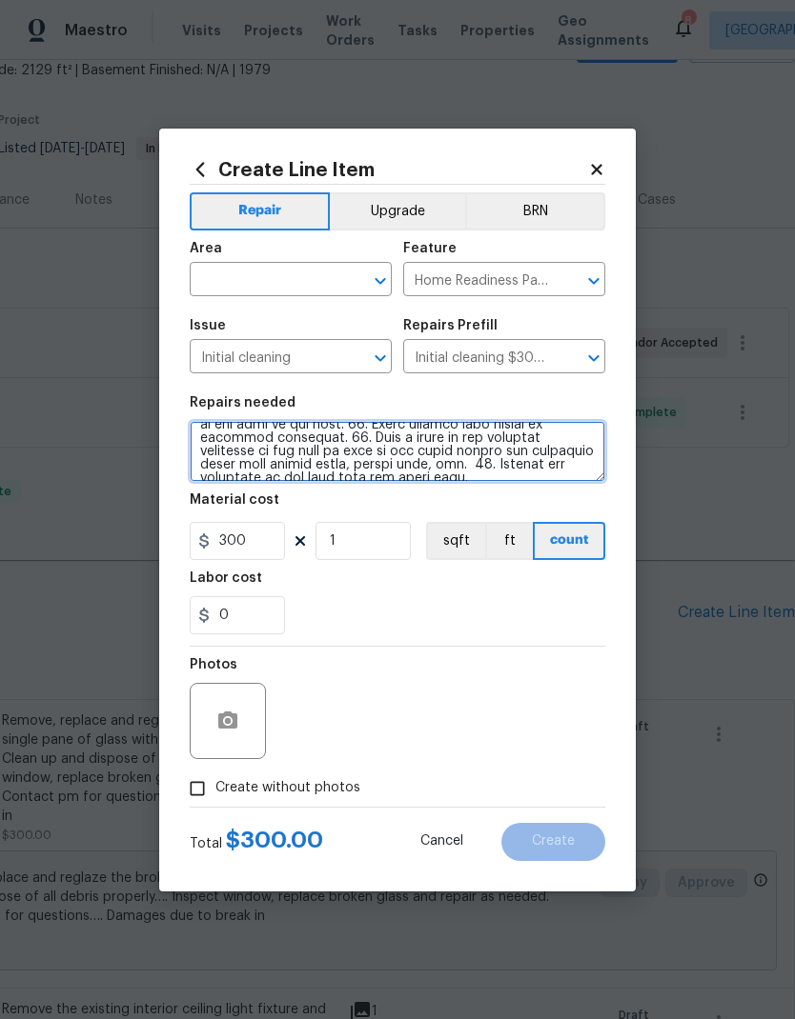
click at [545, 470] on textarea at bounding box center [397, 451] width 415 height 61
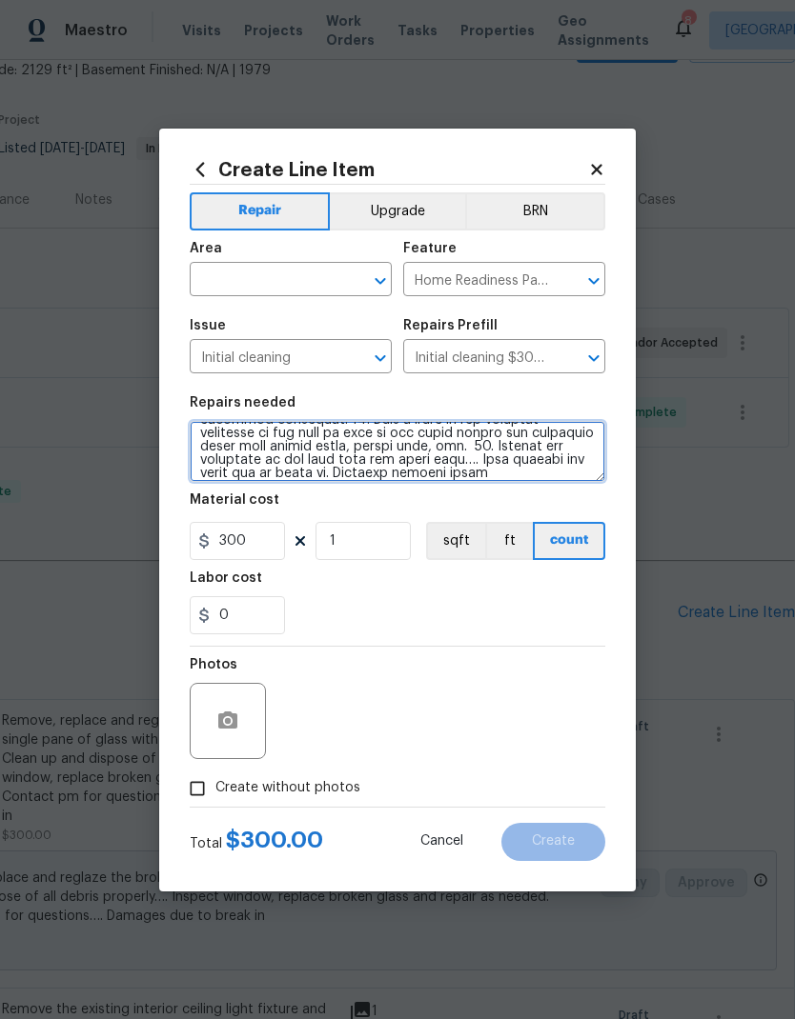
type textarea "1. Wipe down exterior doors and trim. 2. Clean out all exterior light fixtures …"
click at [475, 605] on div "0" at bounding box center [397, 615] width 415 height 38
click at [219, 695] on div at bounding box center [228, 721] width 76 height 76
click at [233, 274] on input "text" at bounding box center [264, 282] width 149 height 30
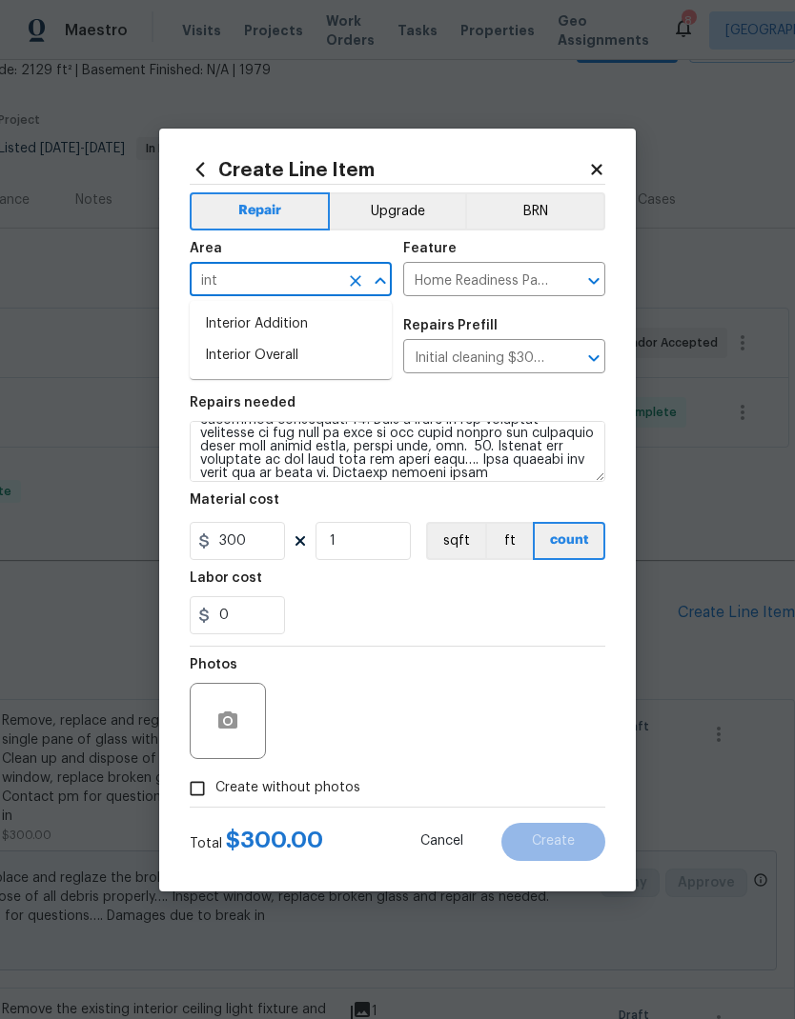
click at [239, 355] on li "Interior Overall" at bounding box center [291, 355] width 202 height 31
type input "Interior Overall"
click at [344, 604] on div "0" at bounding box center [397, 615] width 415 height 38
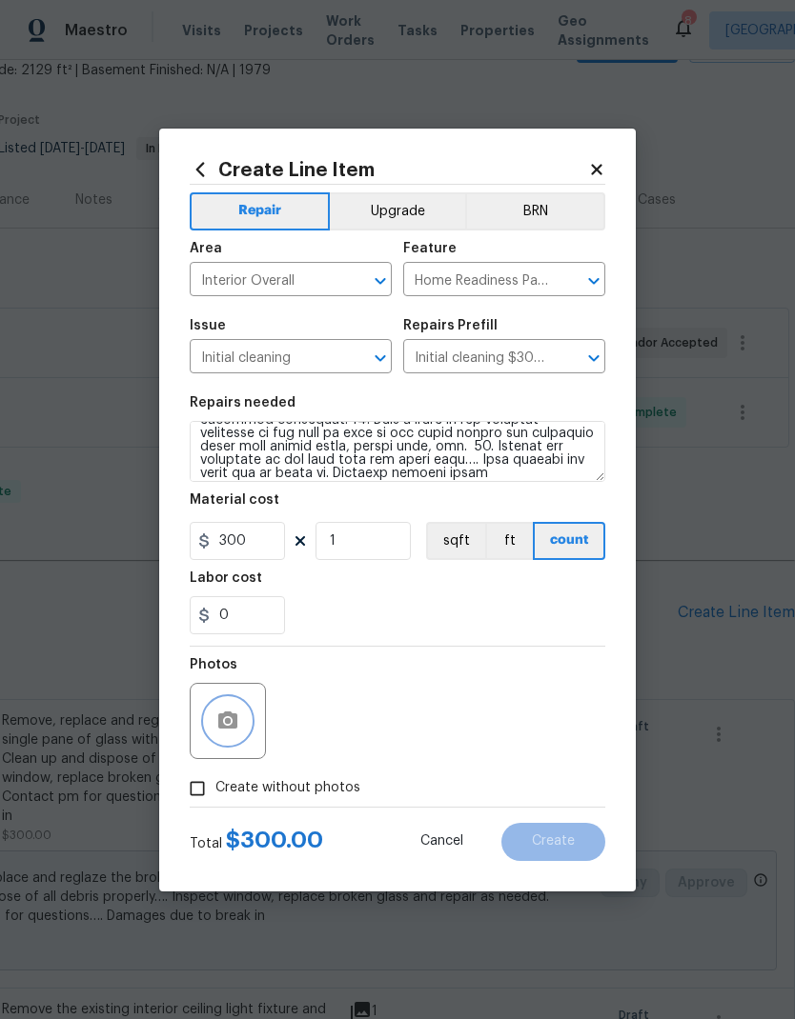
click at [229, 726] on icon "button" at bounding box center [227, 721] width 23 height 23
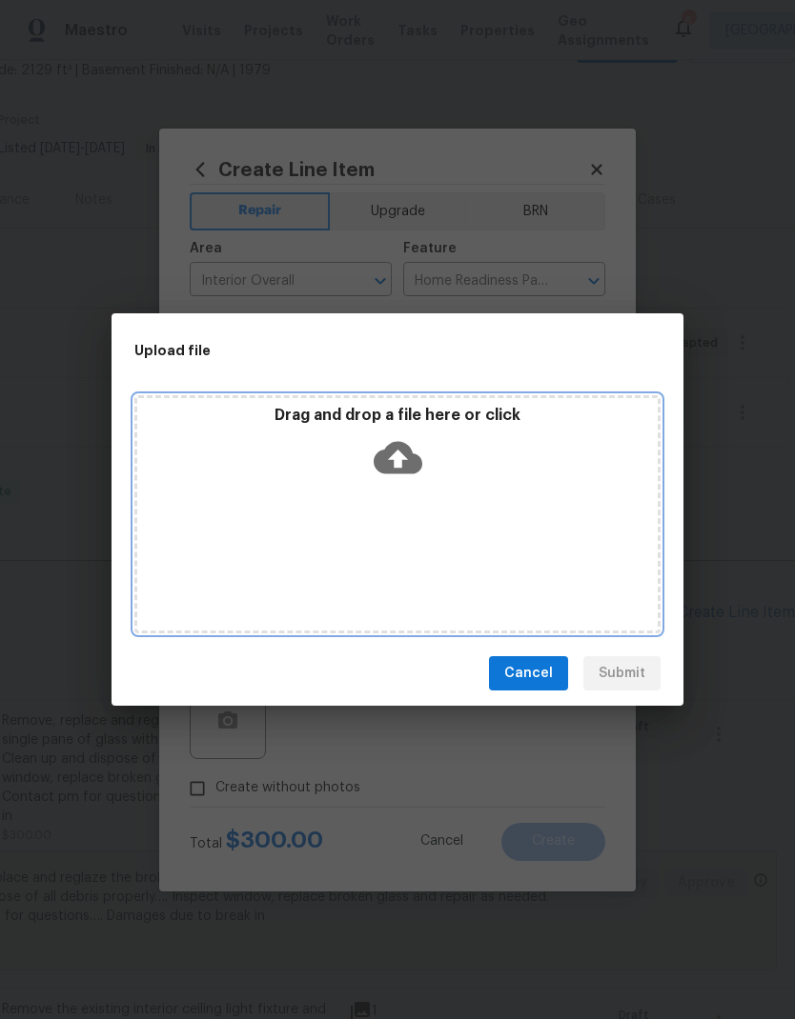
click at [379, 463] on icon at bounding box center [397, 458] width 49 height 32
click at [419, 465] on icon at bounding box center [397, 458] width 49 height 32
